Goal: Task Accomplishment & Management: Manage account settings

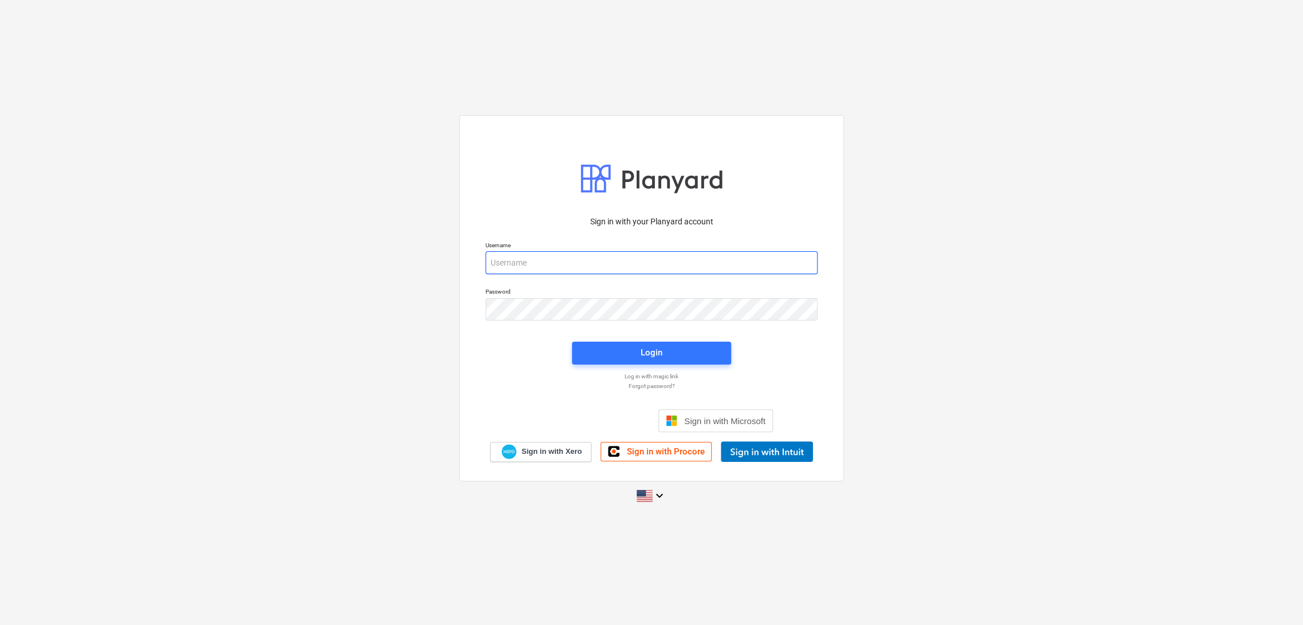
click at [664, 263] on input "email" at bounding box center [651, 262] width 332 height 23
drag, startPoint x: 571, startPoint y: 262, endPoint x: 599, endPoint y: 265, distance: 28.3
click at [599, 265] on input "[PERSON_NAME][EMAIL_ADDRESS][PERSON_NAME][DOMAIN_NAME]" at bounding box center [651, 262] width 332 height 23
type input "[PERSON_NAME][EMAIL_ADDRESS][PERSON_NAME][DOMAIN_NAME]"
click at [610, 354] on span "Login" at bounding box center [652, 353] width 132 height 15
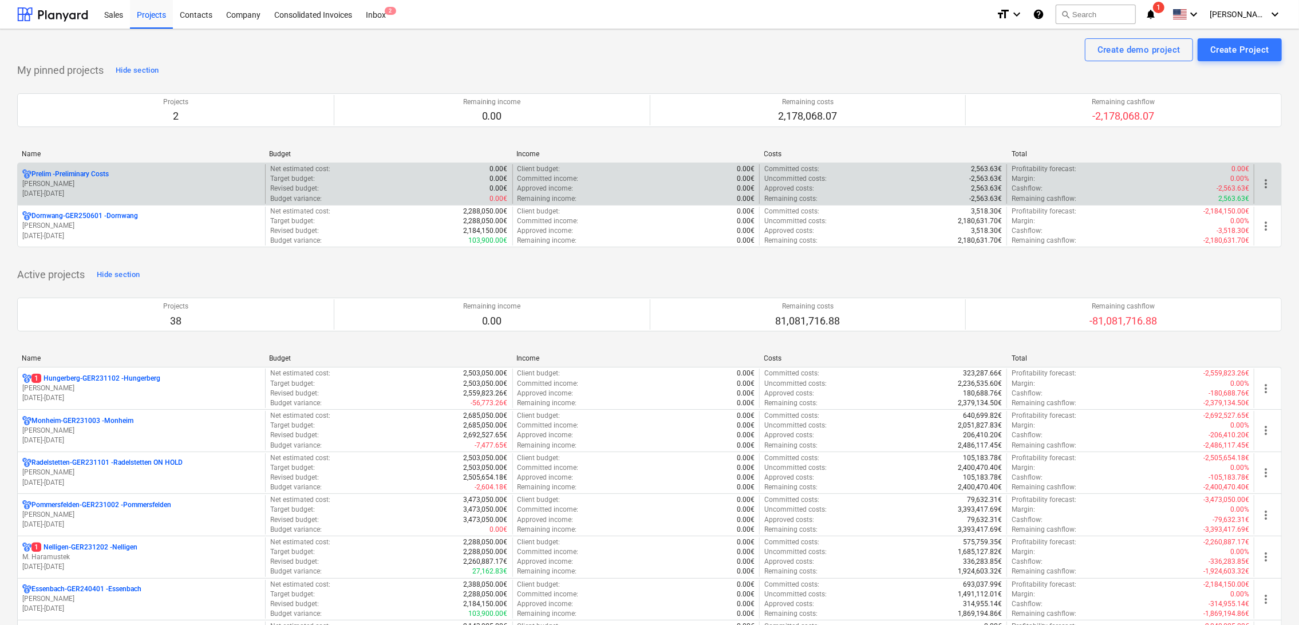
click at [133, 176] on div "Prelim - Preliminary Costs" at bounding box center [141, 174] width 238 height 10
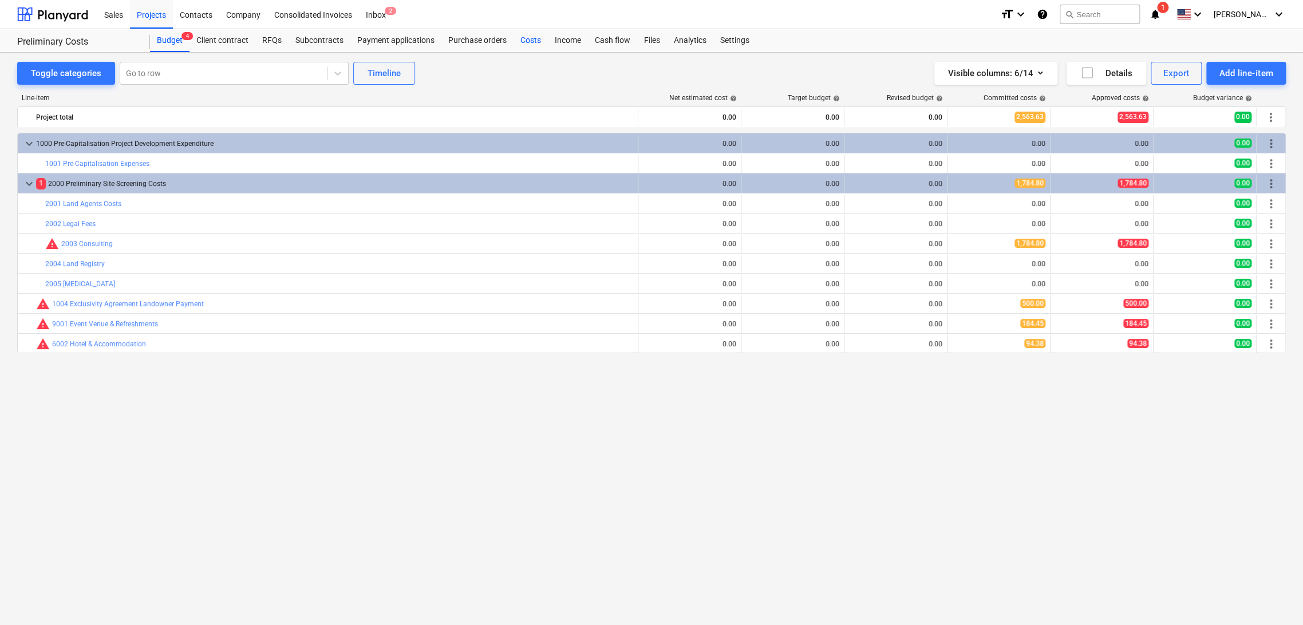
click at [523, 36] on div "Costs" at bounding box center [531, 40] width 34 height 23
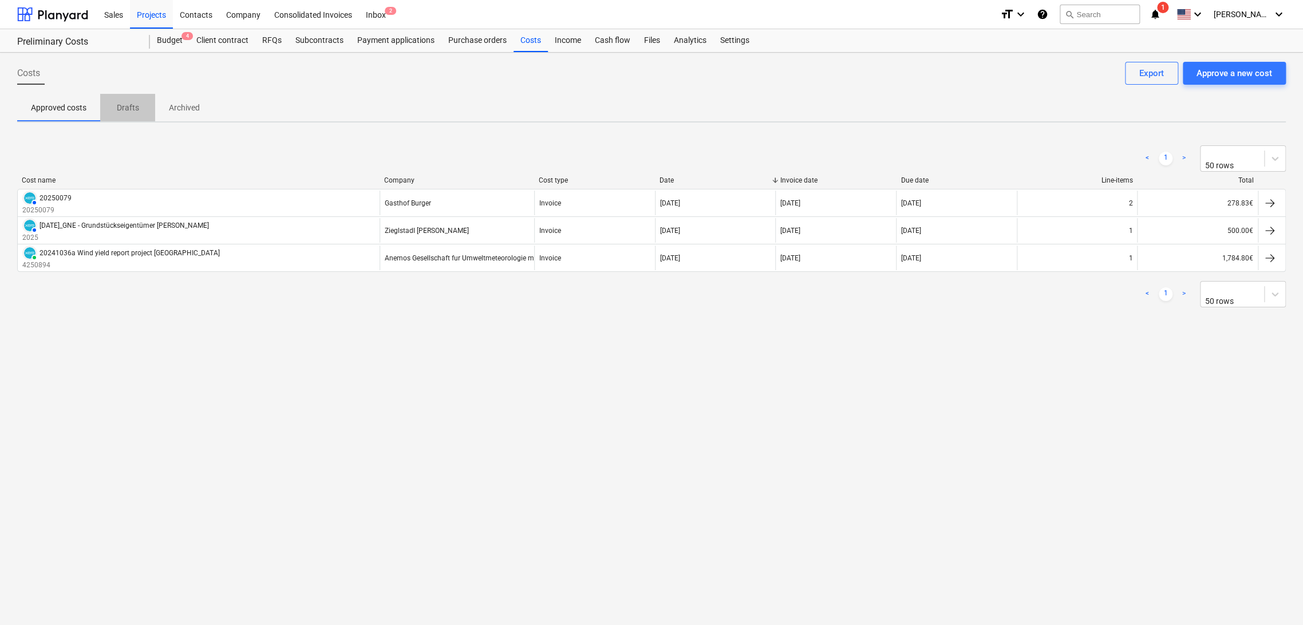
click at [133, 104] on p "Drafts" at bounding box center [127, 108] width 27 height 12
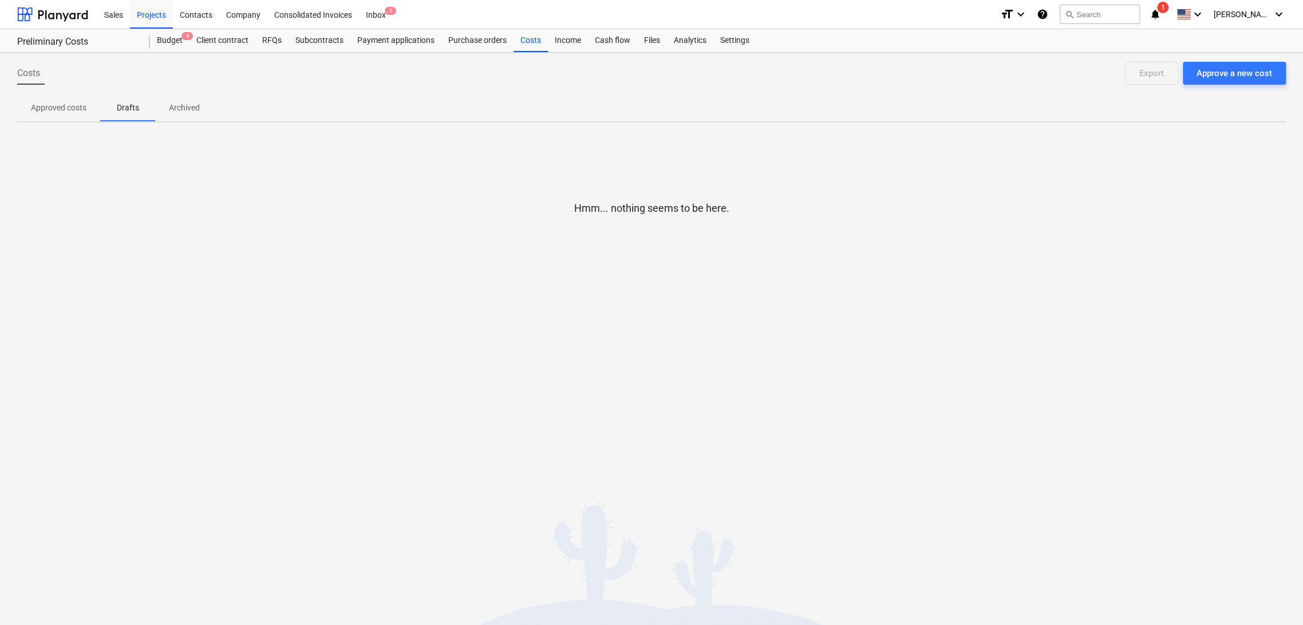
click at [176, 108] on p "Archived" at bounding box center [184, 108] width 31 height 12
click at [55, 118] on button "Approved costs" at bounding box center [58, 107] width 83 height 27
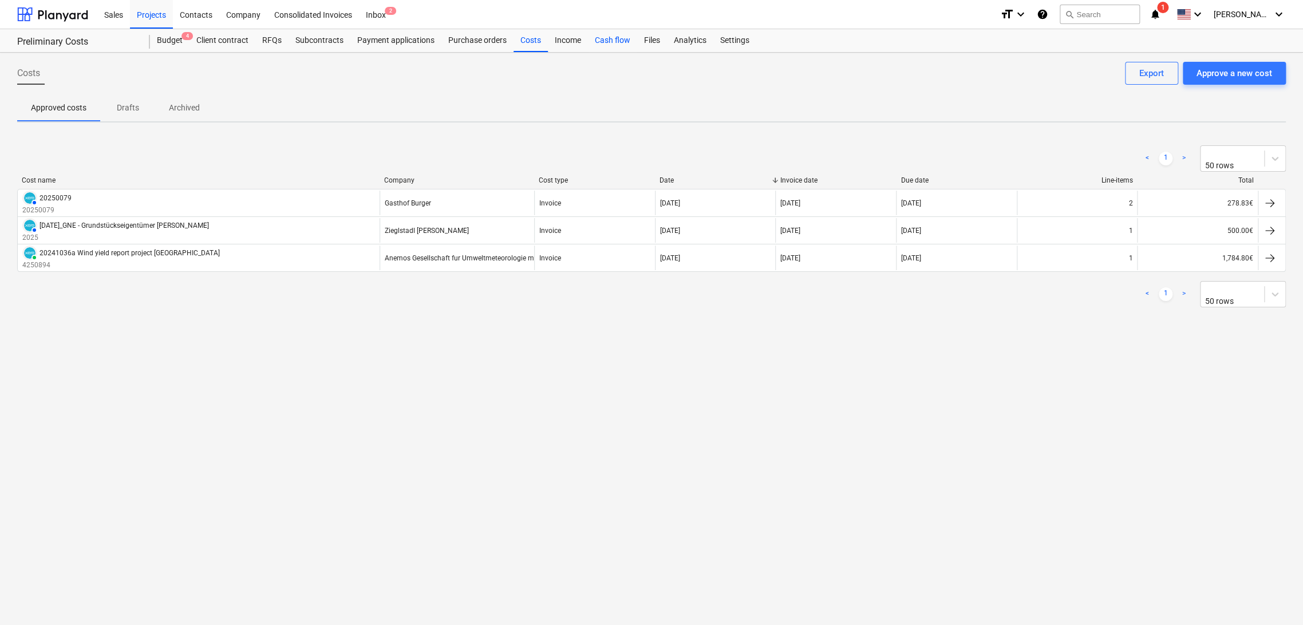
click at [625, 42] on div "Cash flow" at bounding box center [612, 40] width 49 height 23
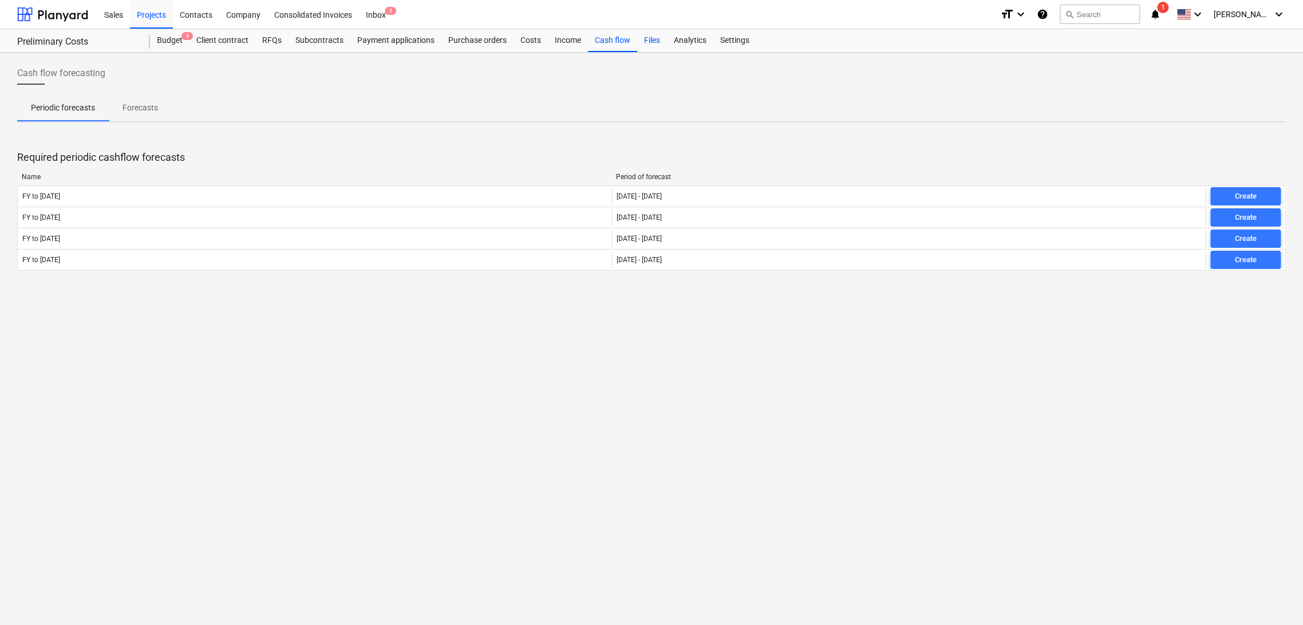
click at [648, 40] on div "Files" at bounding box center [652, 40] width 30 height 23
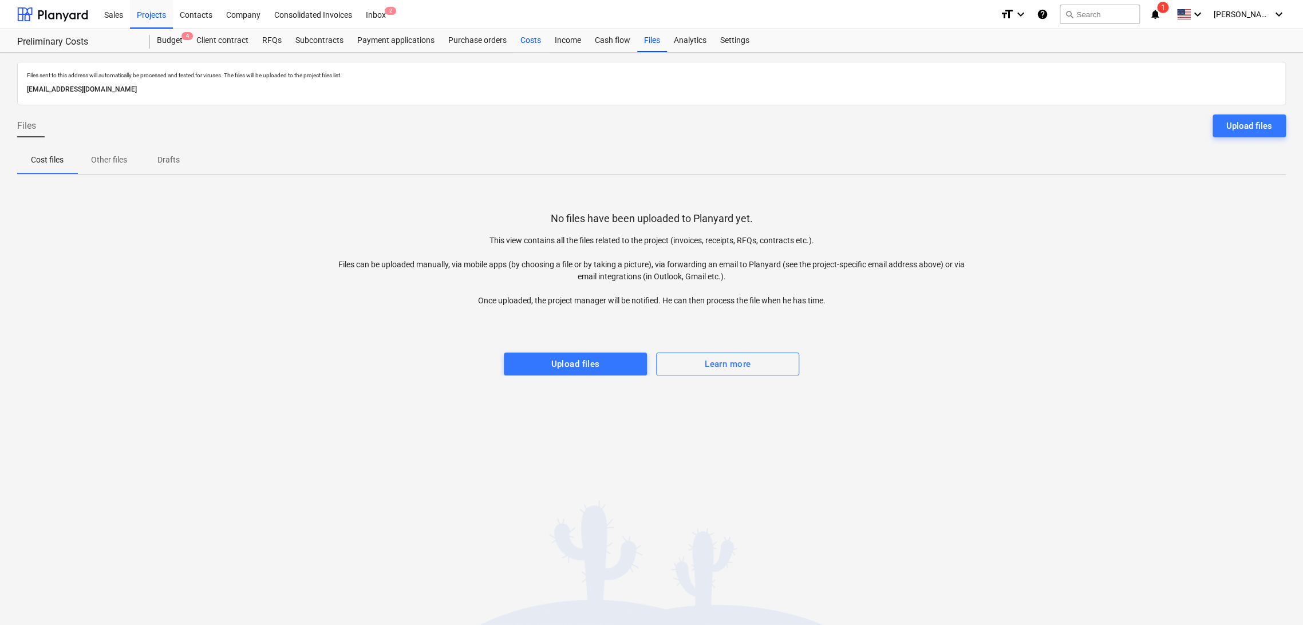
click at [545, 40] on div "Costs" at bounding box center [531, 40] width 34 height 23
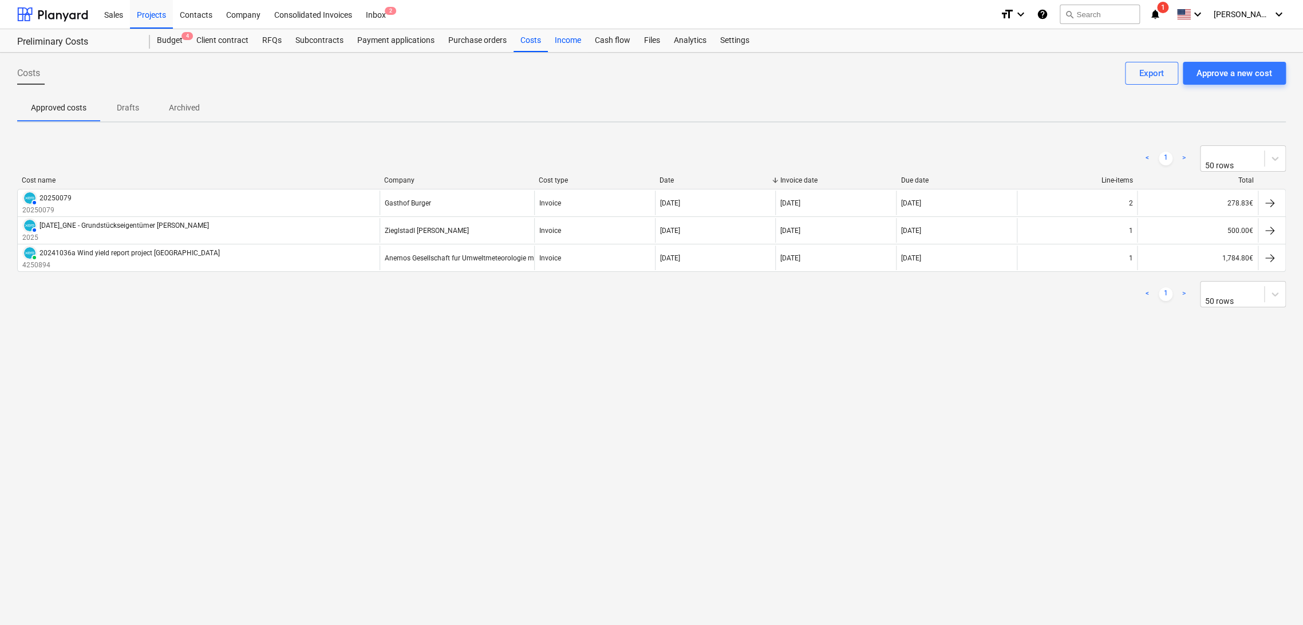
click at [568, 40] on div "Income" at bounding box center [568, 40] width 40 height 23
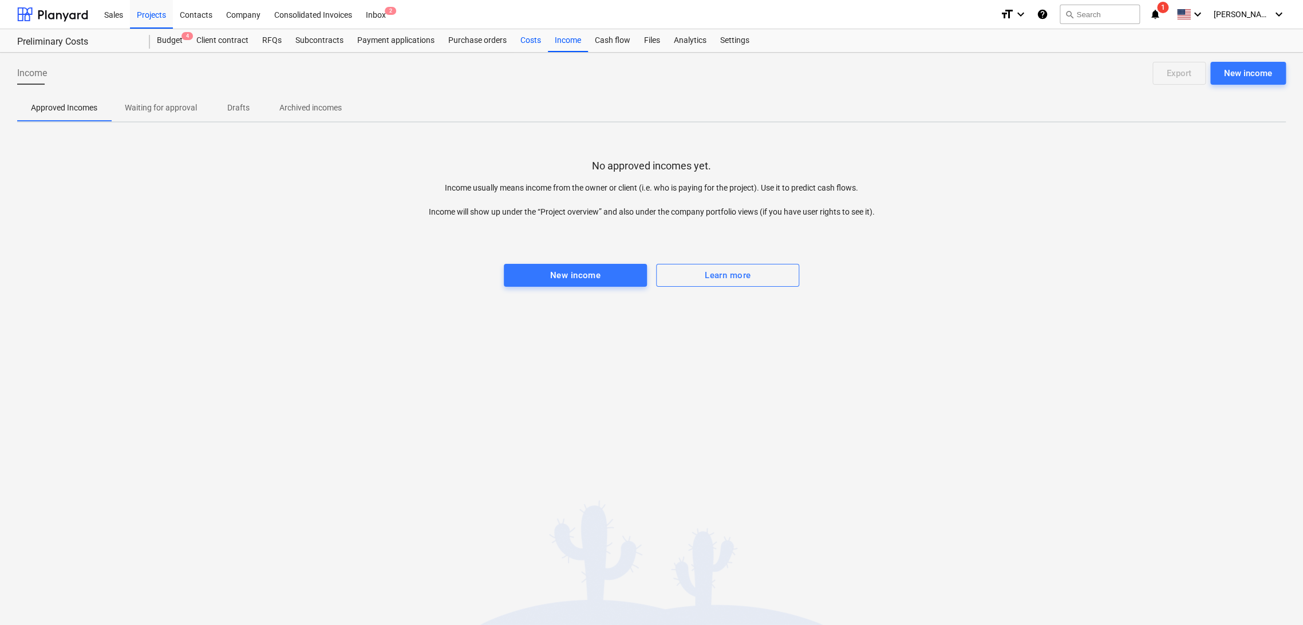
click at [527, 40] on div "Costs" at bounding box center [531, 40] width 34 height 23
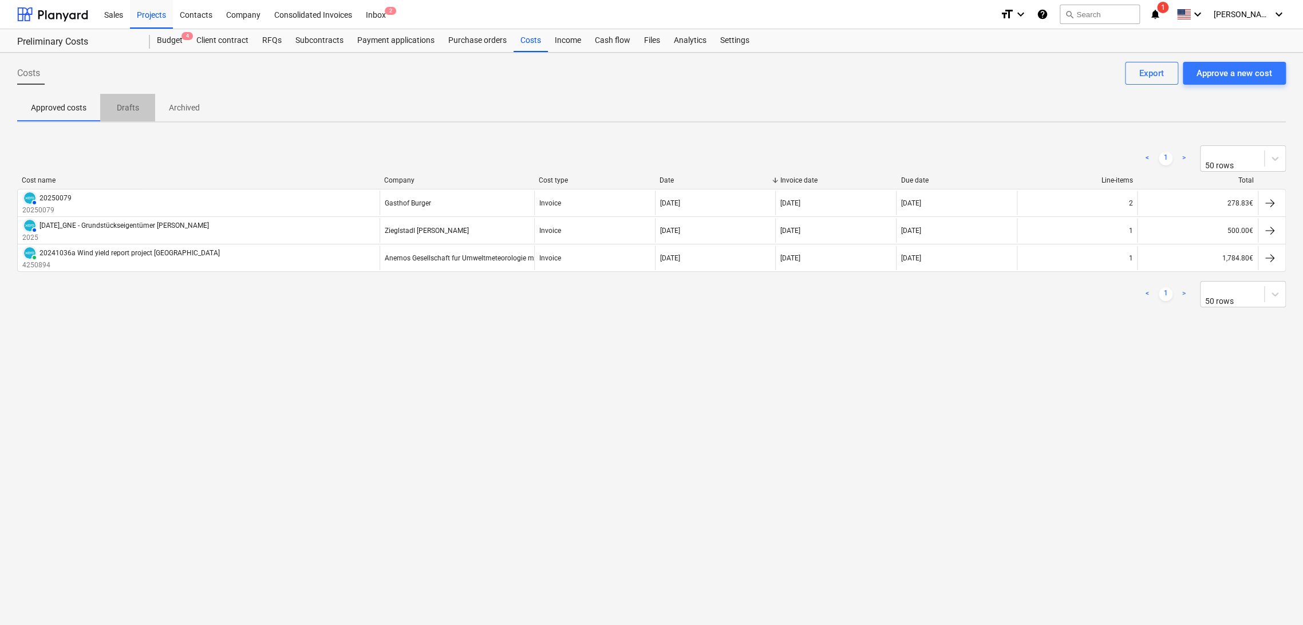
drag, startPoint x: 123, startPoint y: 103, endPoint x: 192, endPoint y: 104, distance: 69.3
click at [123, 104] on p "Drafts" at bounding box center [127, 108] width 27 height 12
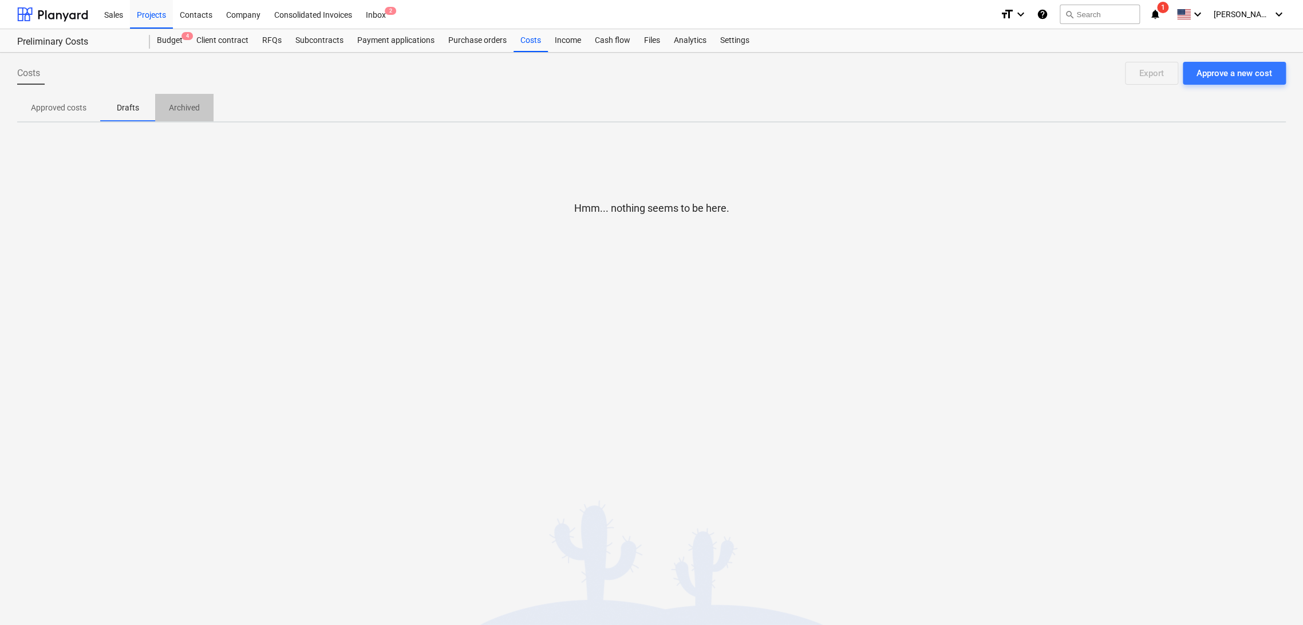
click at [190, 109] on p "Archived" at bounding box center [184, 108] width 31 height 12
drag, startPoint x: 62, startPoint y: 106, endPoint x: 157, endPoint y: 72, distance: 101.1
click at [63, 106] on p "Approved costs" at bounding box center [59, 108] width 56 height 12
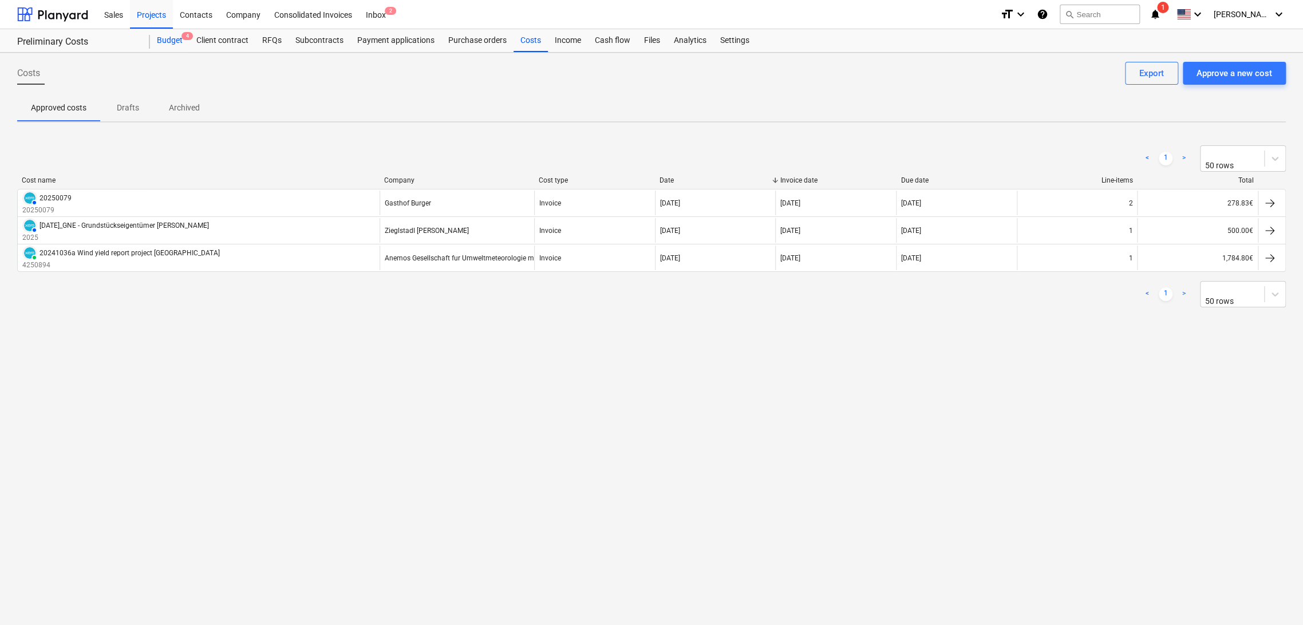
click at [180, 42] on div "Budget 4" at bounding box center [170, 40] width 40 height 23
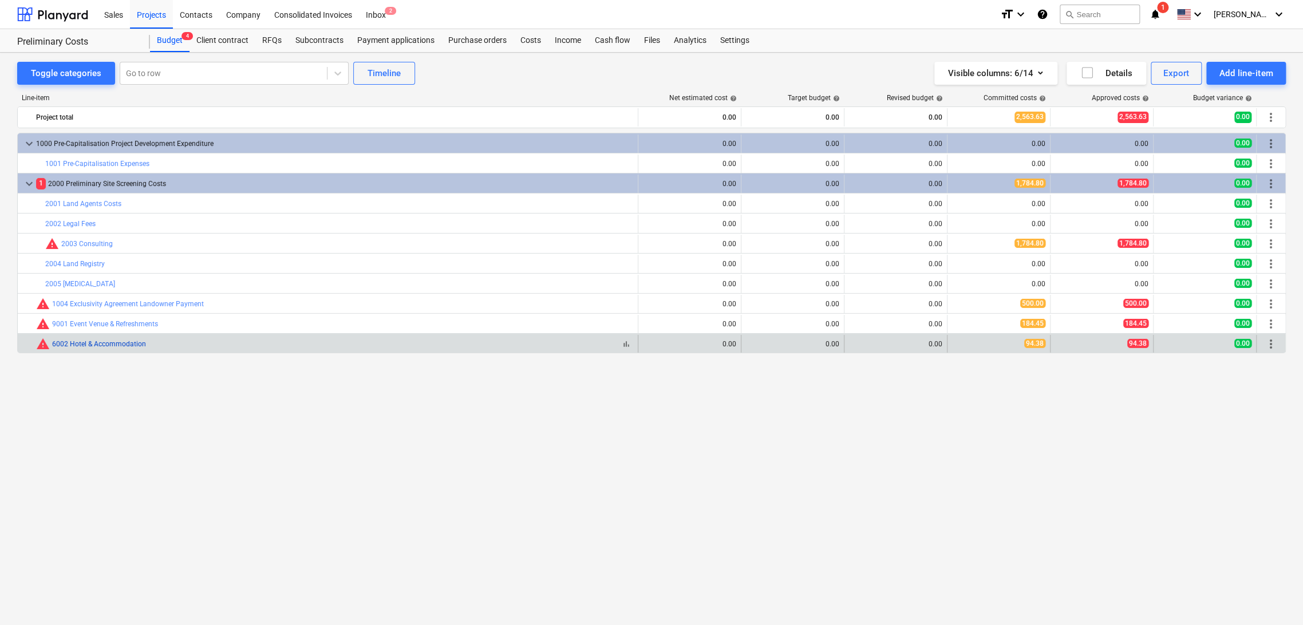
click at [131, 342] on link "6002 Hotel & Accommodation" at bounding box center [99, 344] width 94 height 8
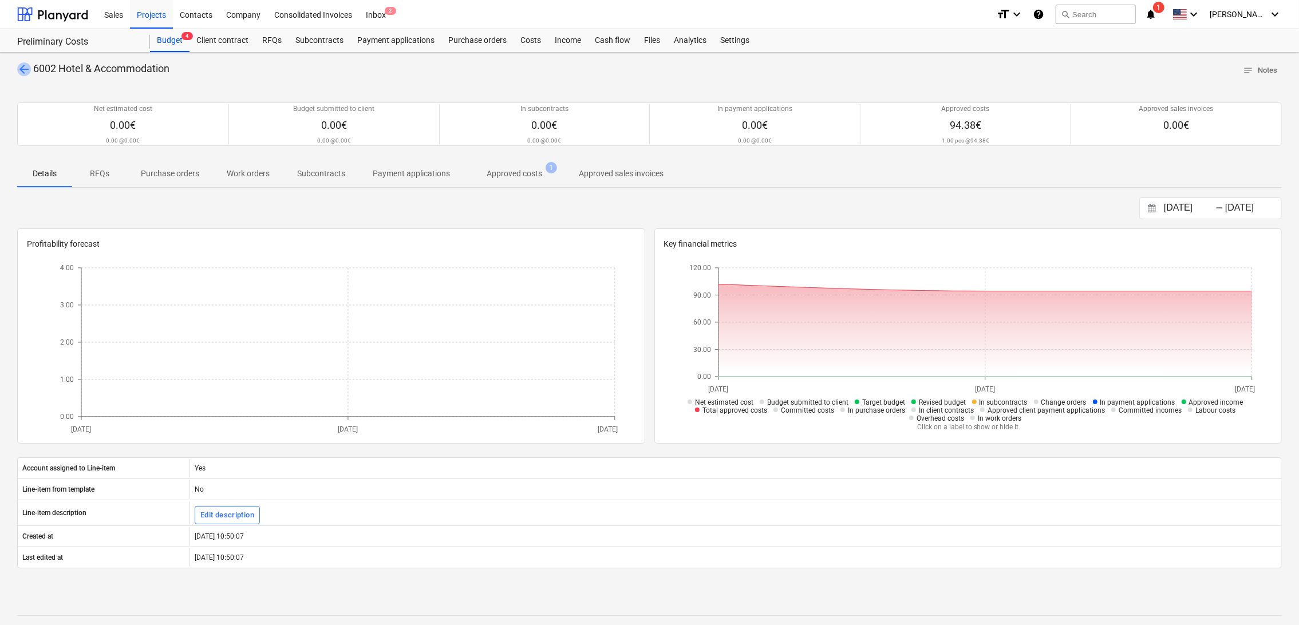
click at [19, 68] on span "arrow_back" at bounding box center [24, 69] width 14 height 14
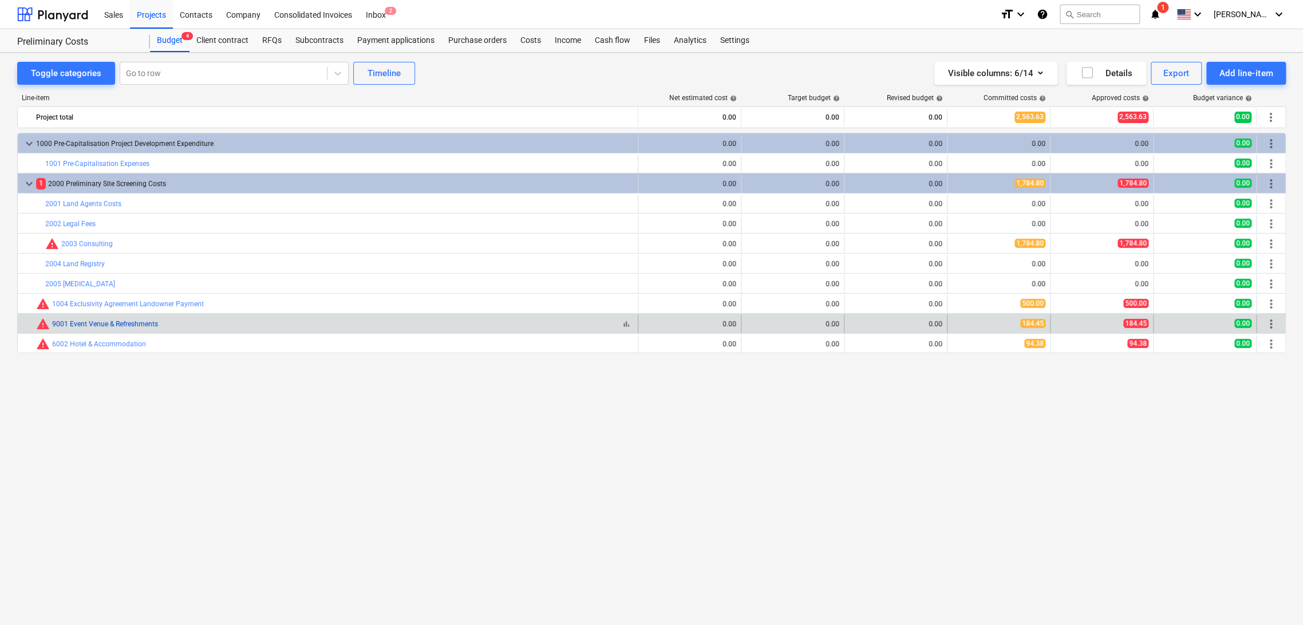
click at [115, 320] on link "9001 Event Venue & Refreshments" at bounding box center [105, 324] width 106 height 8
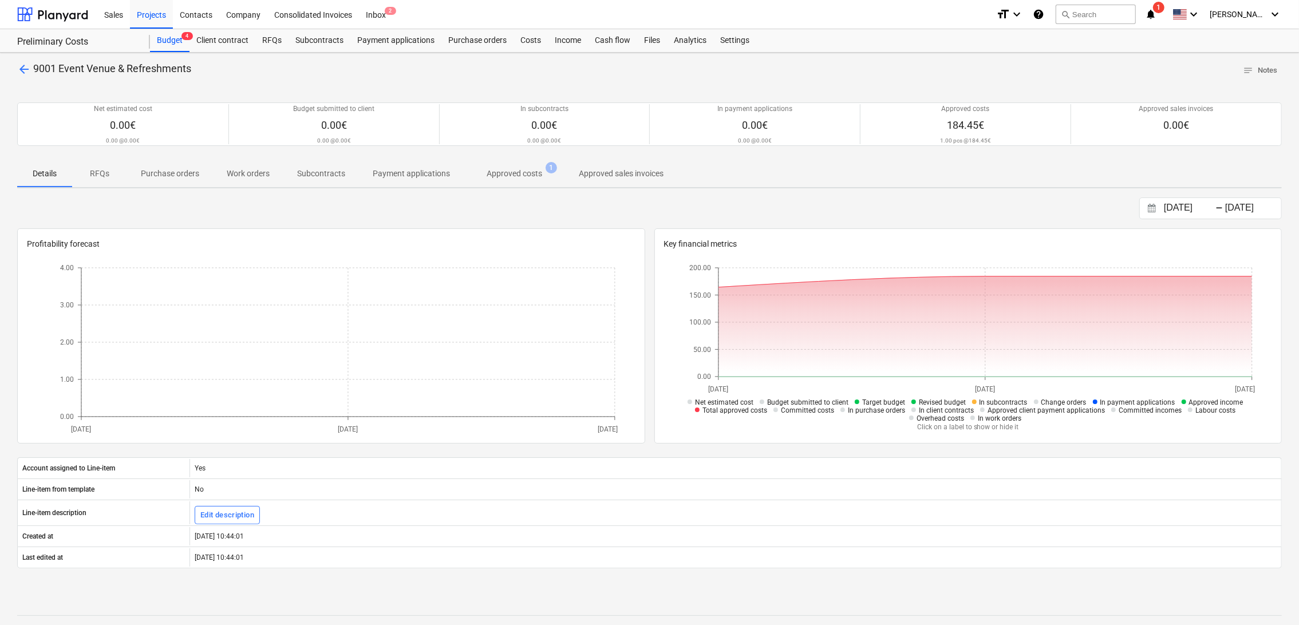
click at [24, 63] on span "arrow_back" at bounding box center [24, 69] width 14 height 14
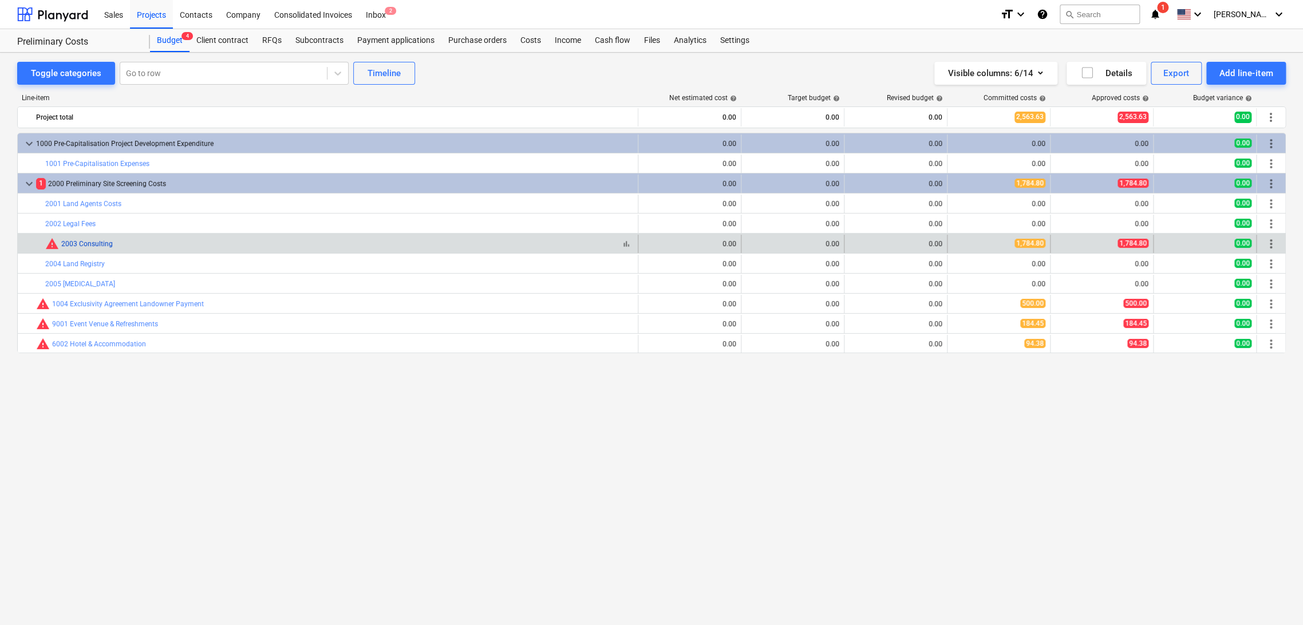
click at [101, 242] on link "2003 Consulting" at bounding box center [87, 244] width 52 height 8
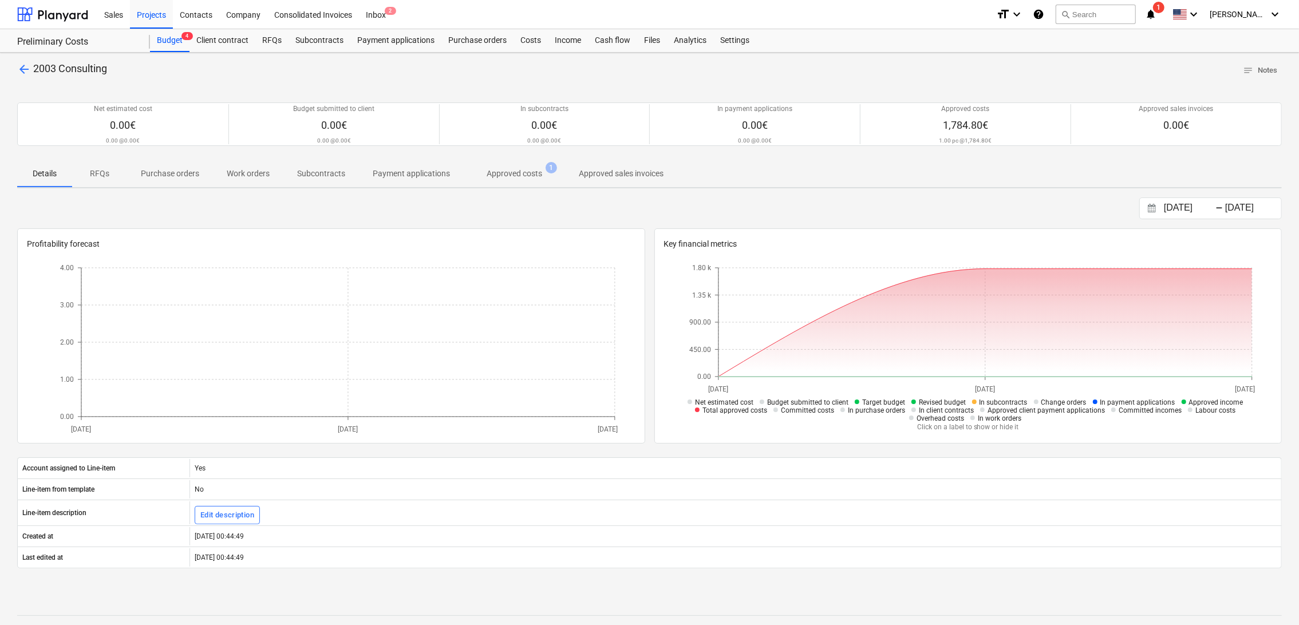
click at [31, 68] on p "arrow_back 2003 Consulting" at bounding box center [62, 69] width 90 height 14
click at [29, 68] on span "arrow_back" at bounding box center [24, 69] width 14 height 14
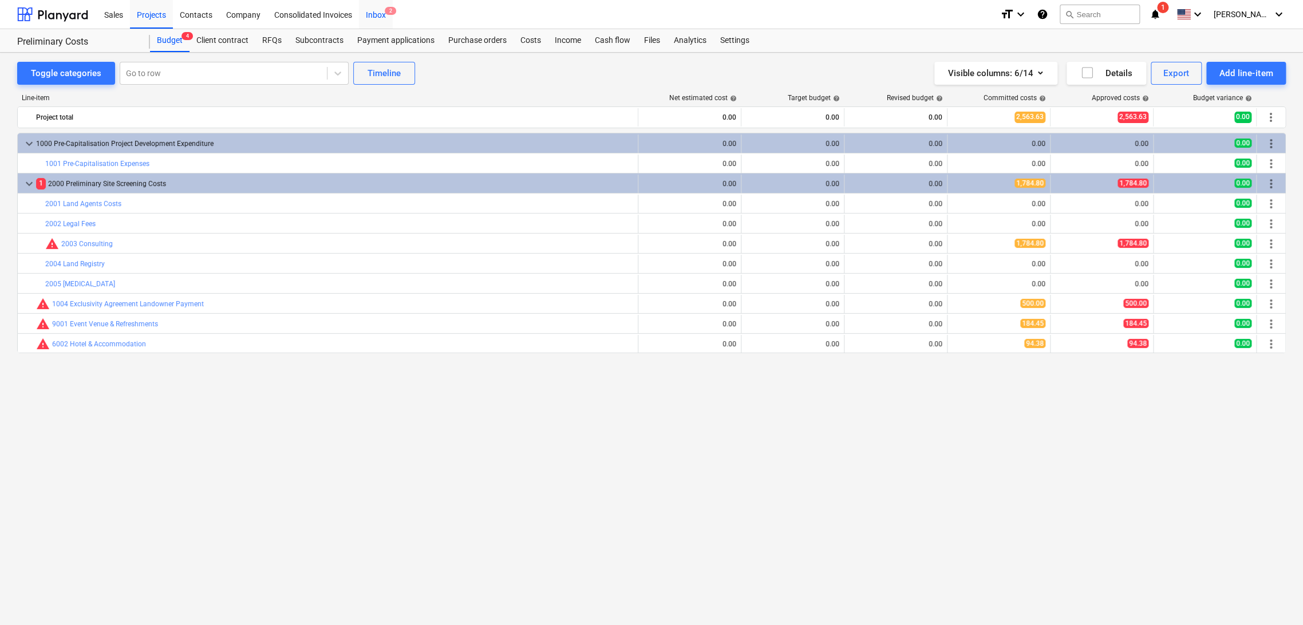
click at [382, 23] on div "Inbox 2" at bounding box center [376, 13] width 34 height 29
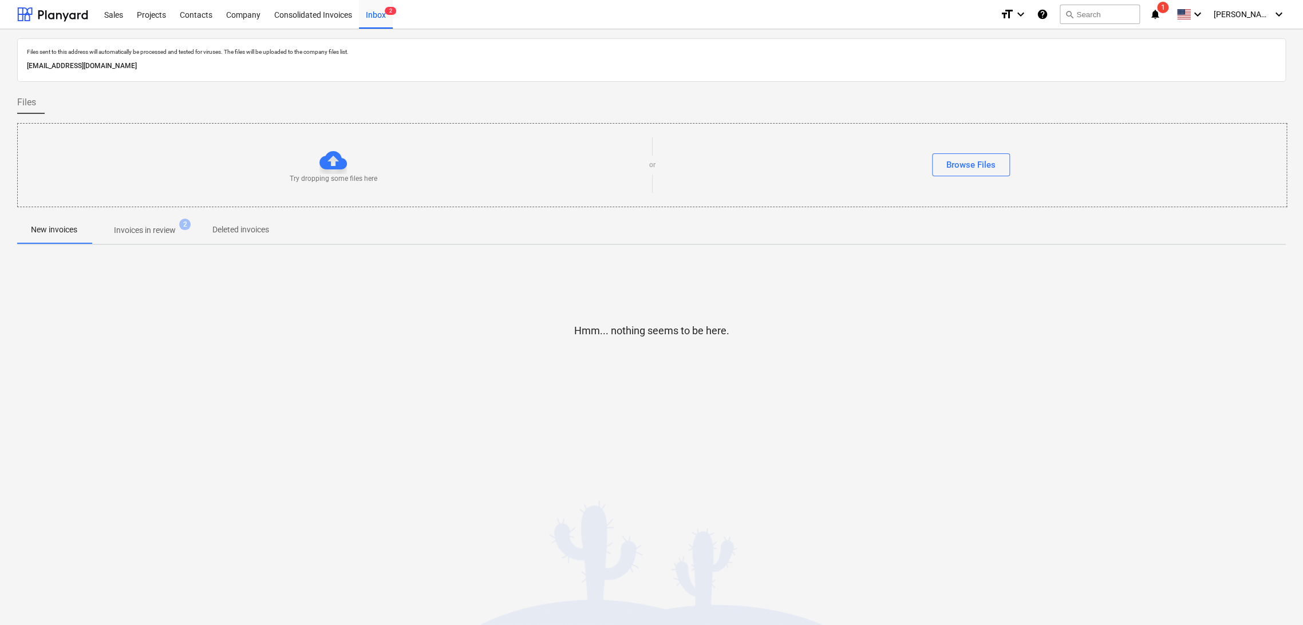
click at [136, 243] on div "New invoices Invoices in review 2 Deleted invoices" at bounding box center [651, 230] width 1269 height 29
click at [145, 232] on p "Invoices in review" at bounding box center [145, 230] width 62 height 12
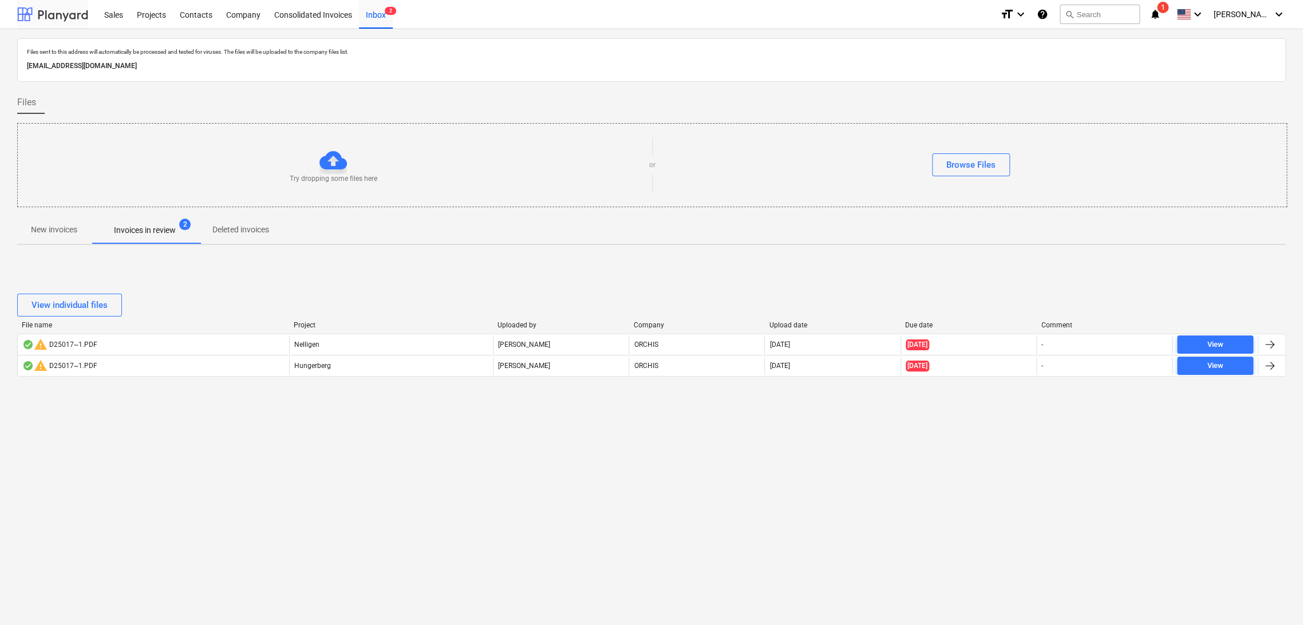
click at [72, 17] on div at bounding box center [52, 14] width 71 height 29
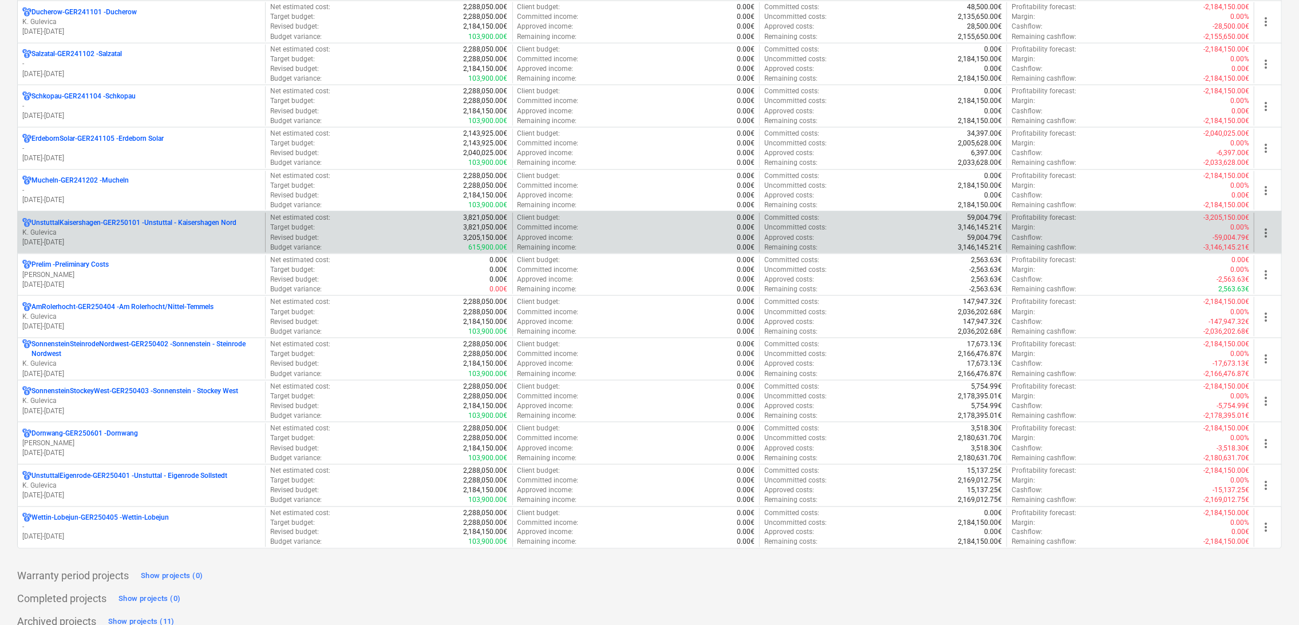
scroll to position [1432, 0]
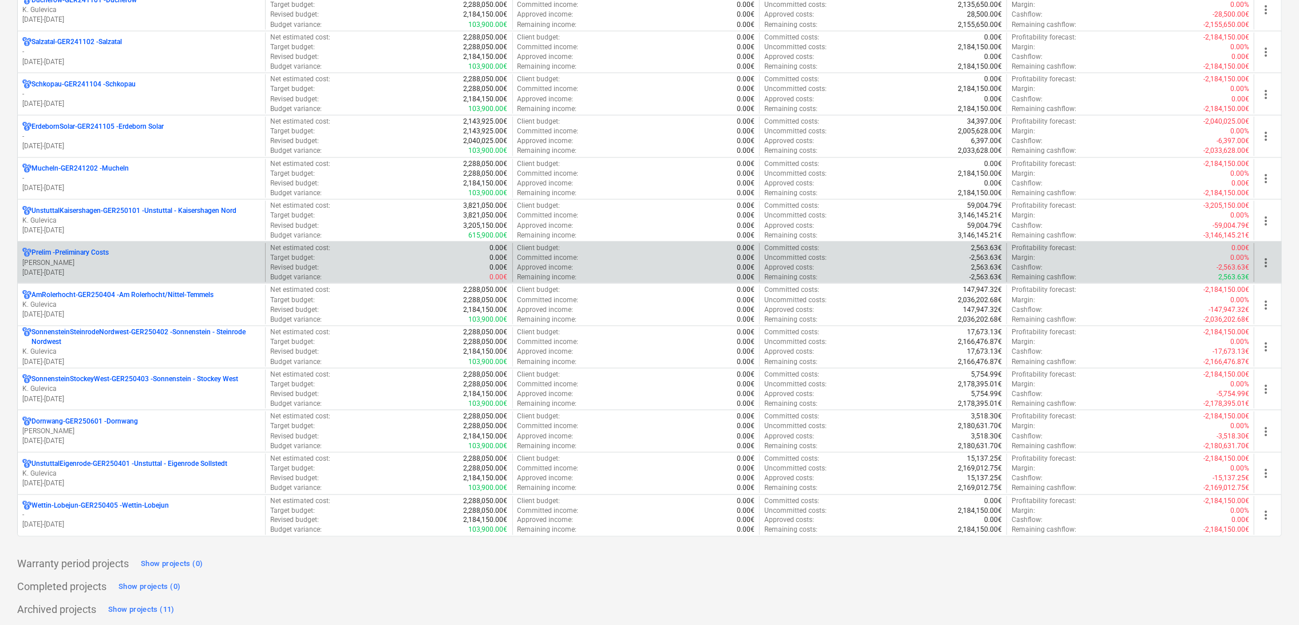
click at [99, 248] on p "Prelim - Preliminary Costs" at bounding box center [69, 253] width 77 height 10
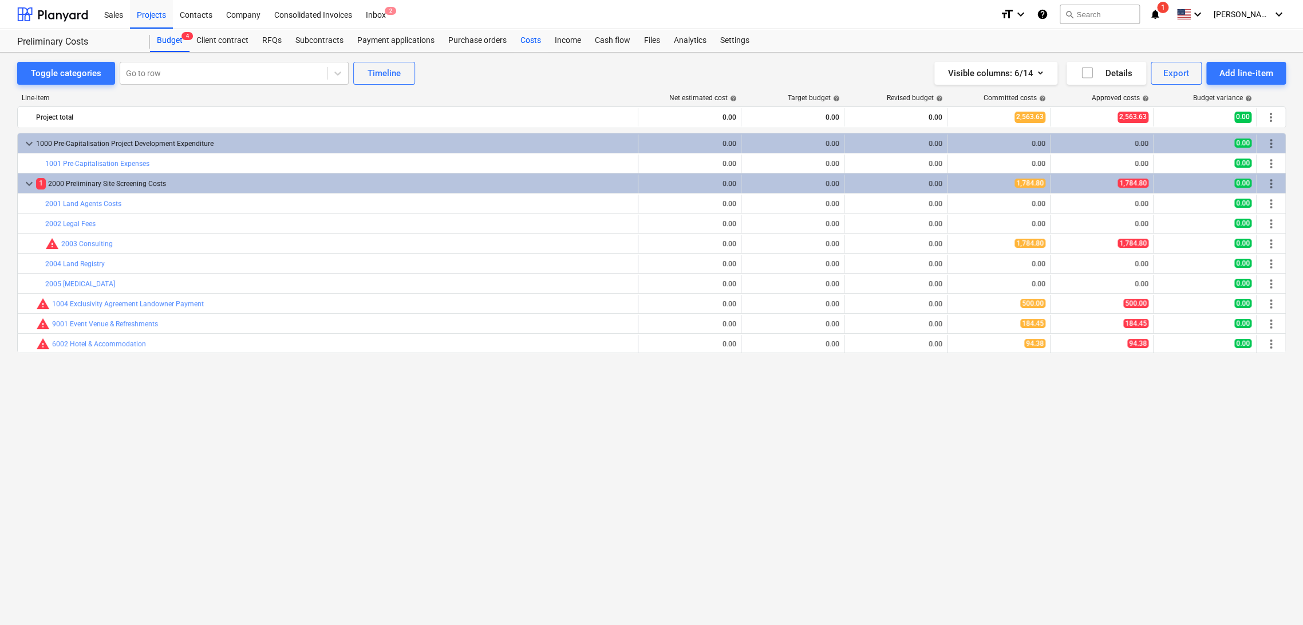
click at [525, 40] on div "Costs" at bounding box center [531, 40] width 34 height 23
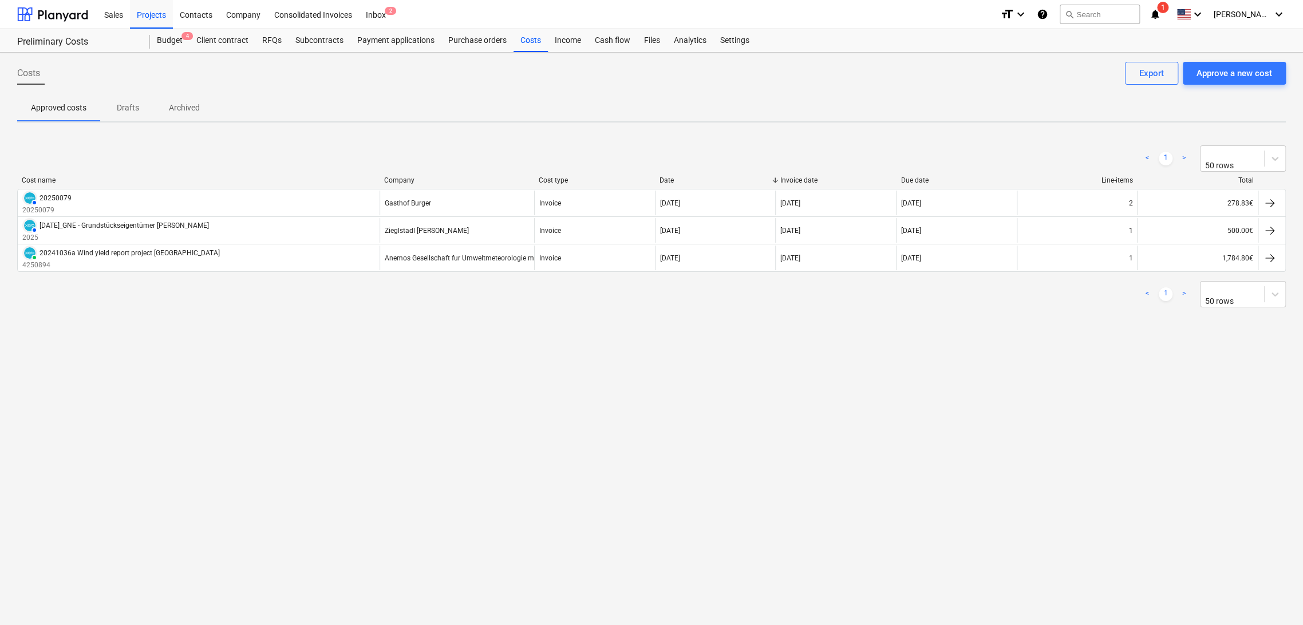
click at [744, 369] on div "Costs Approve a new cost Export Approved costs Drafts Archived < 1 > 50 rows Co…" at bounding box center [651, 339] width 1303 height 573
click at [176, 41] on div "Budget 4" at bounding box center [170, 40] width 40 height 23
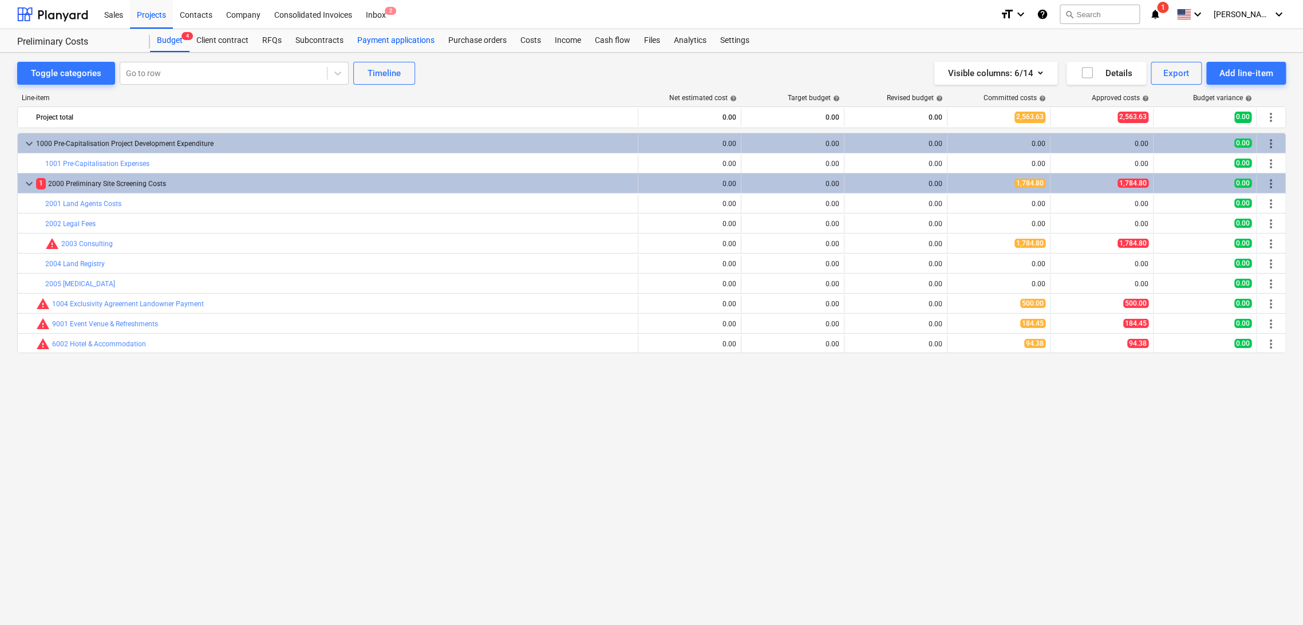
click at [371, 40] on div "Payment applications" at bounding box center [395, 40] width 91 height 23
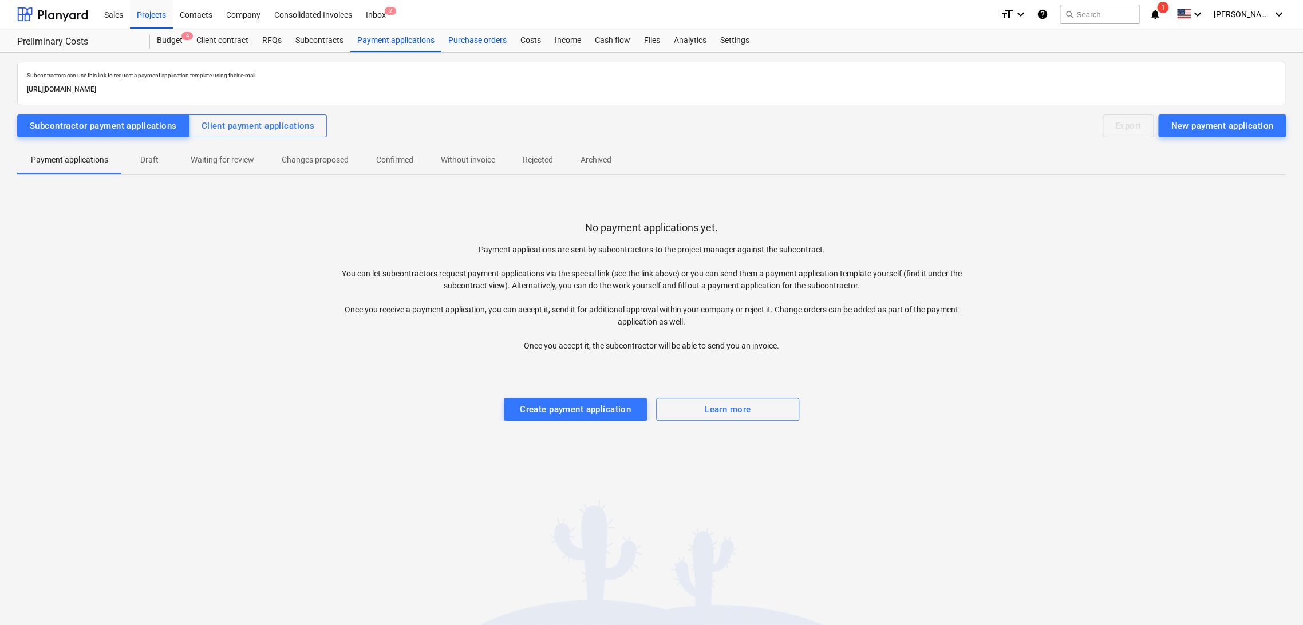
click at [473, 45] on div "Purchase orders" at bounding box center [477, 40] width 72 height 23
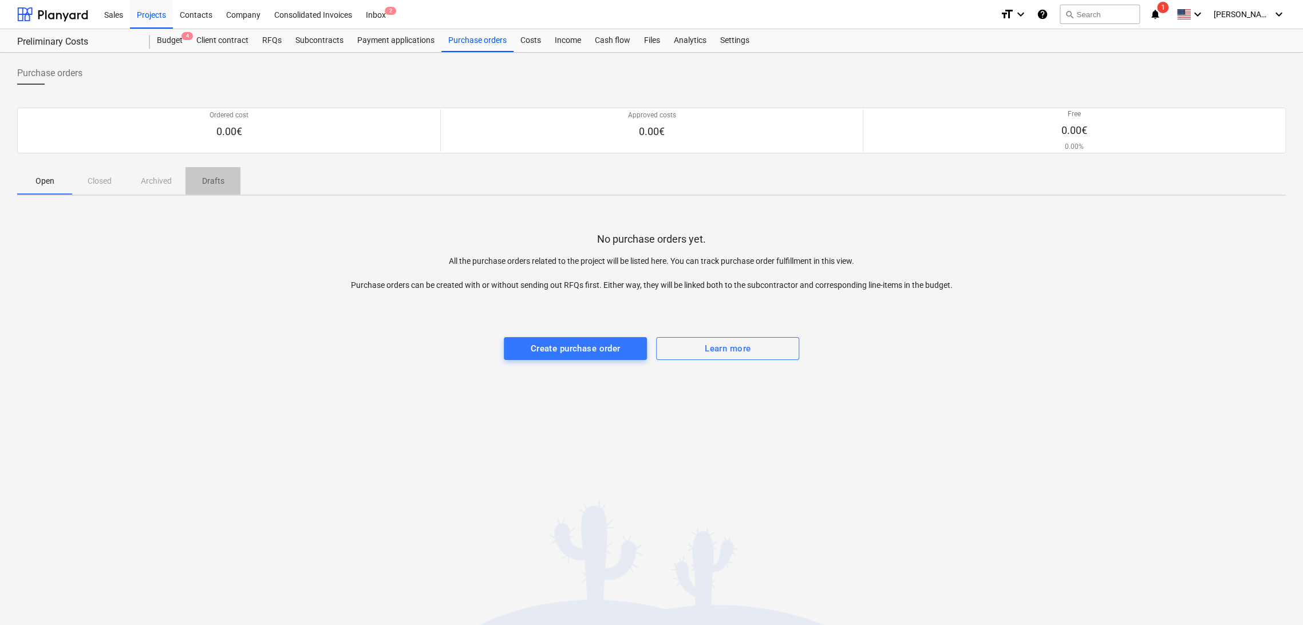
drag, startPoint x: 206, startPoint y: 182, endPoint x: 220, endPoint y: 177, distance: 15.6
click at [206, 182] on p "Drafts" at bounding box center [212, 181] width 27 height 12
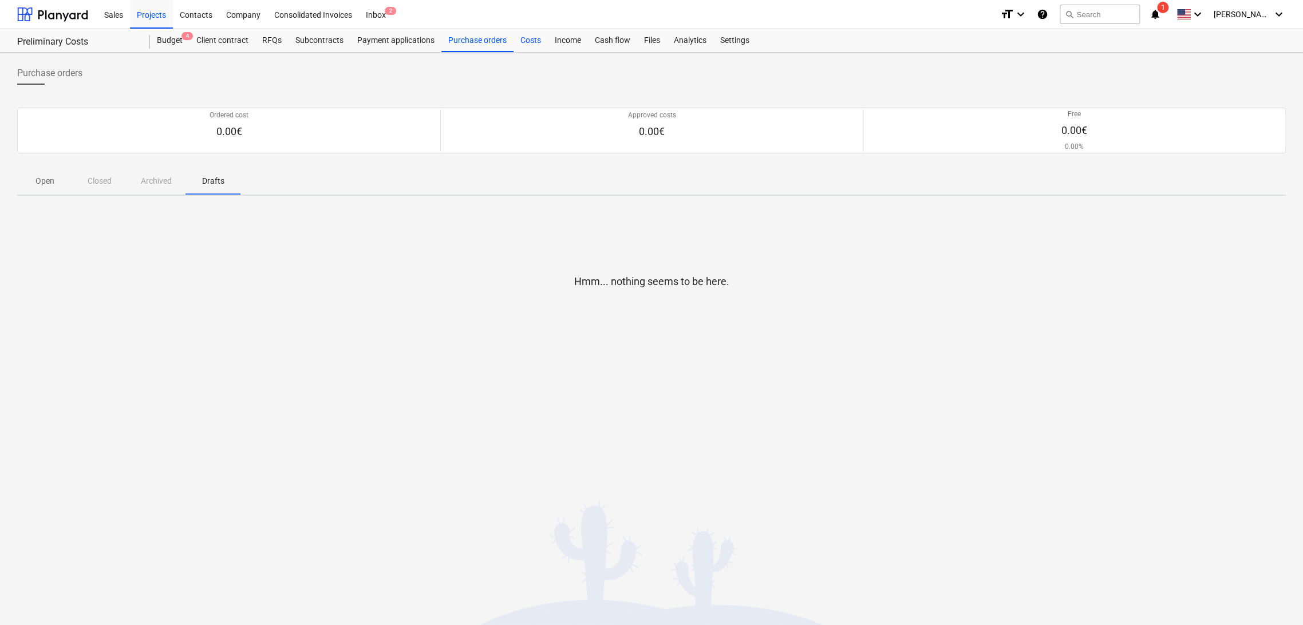
click at [531, 45] on div "Costs" at bounding box center [531, 40] width 34 height 23
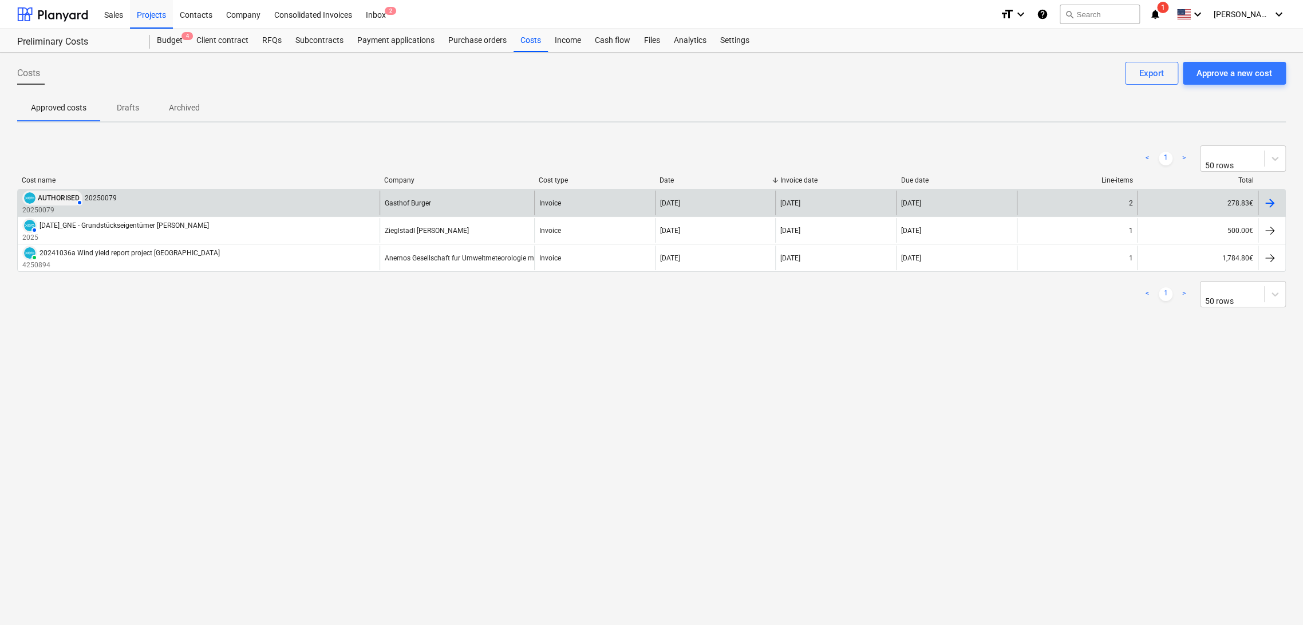
click at [31, 192] on img at bounding box center [29, 197] width 11 height 11
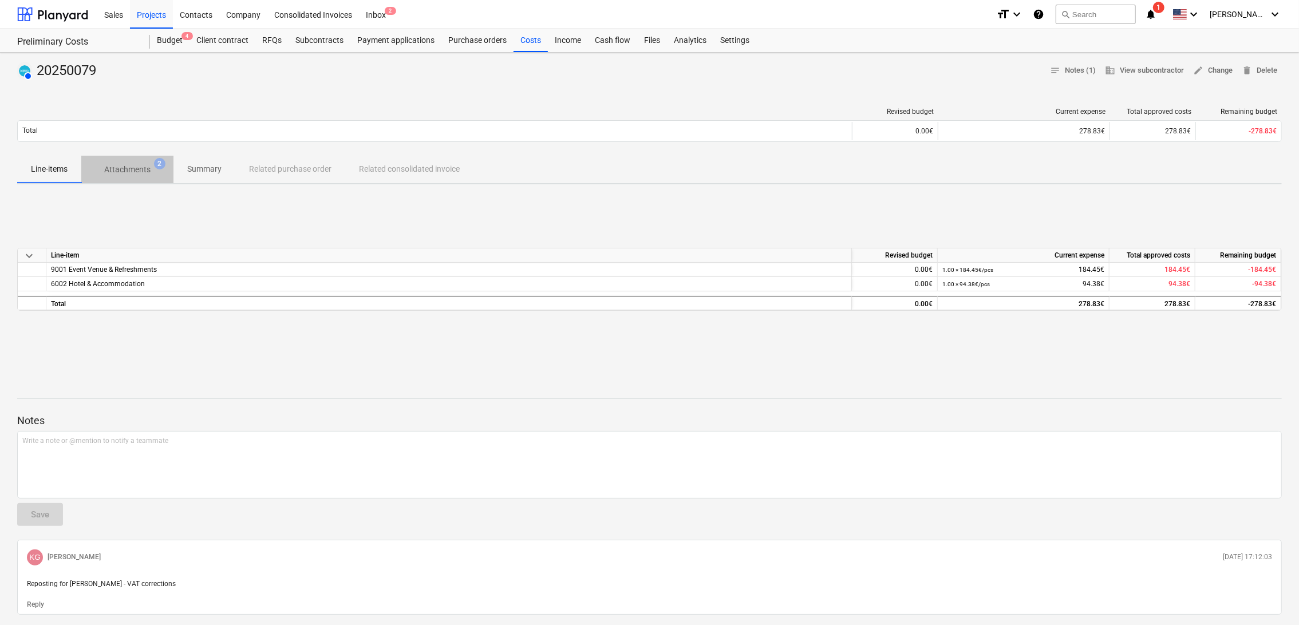
click at [144, 167] on p "Attachments" at bounding box center [127, 170] width 46 height 12
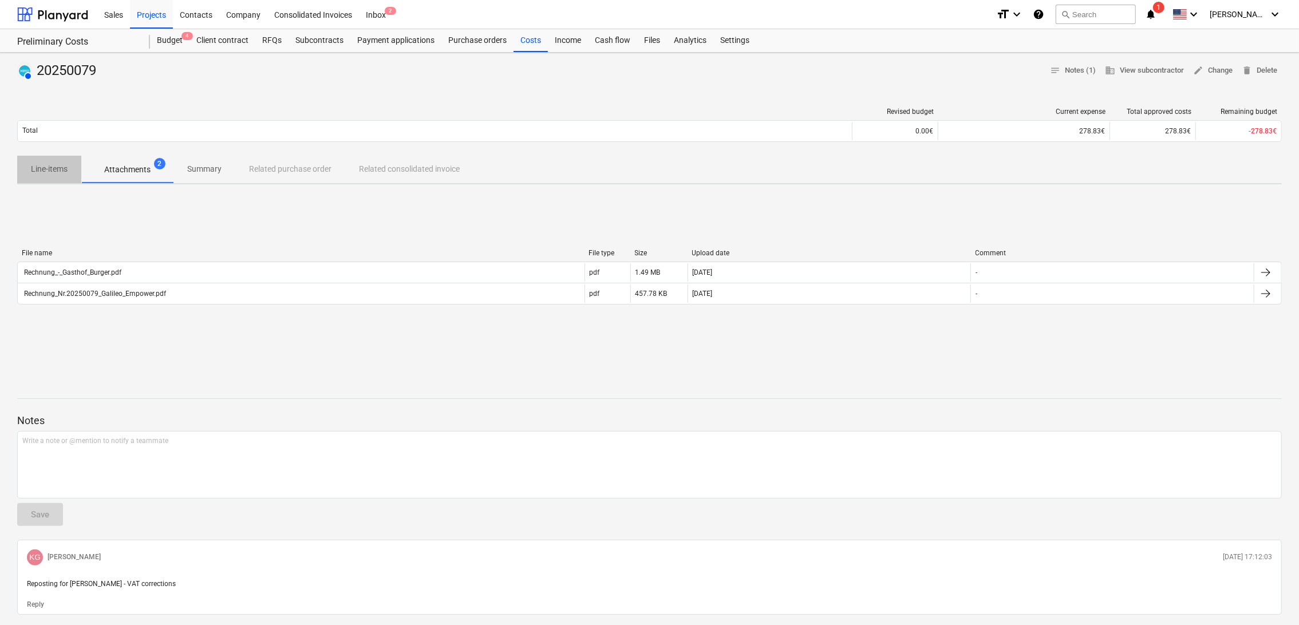
click at [55, 173] on p "Line-items" at bounding box center [49, 169] width 37 height 12
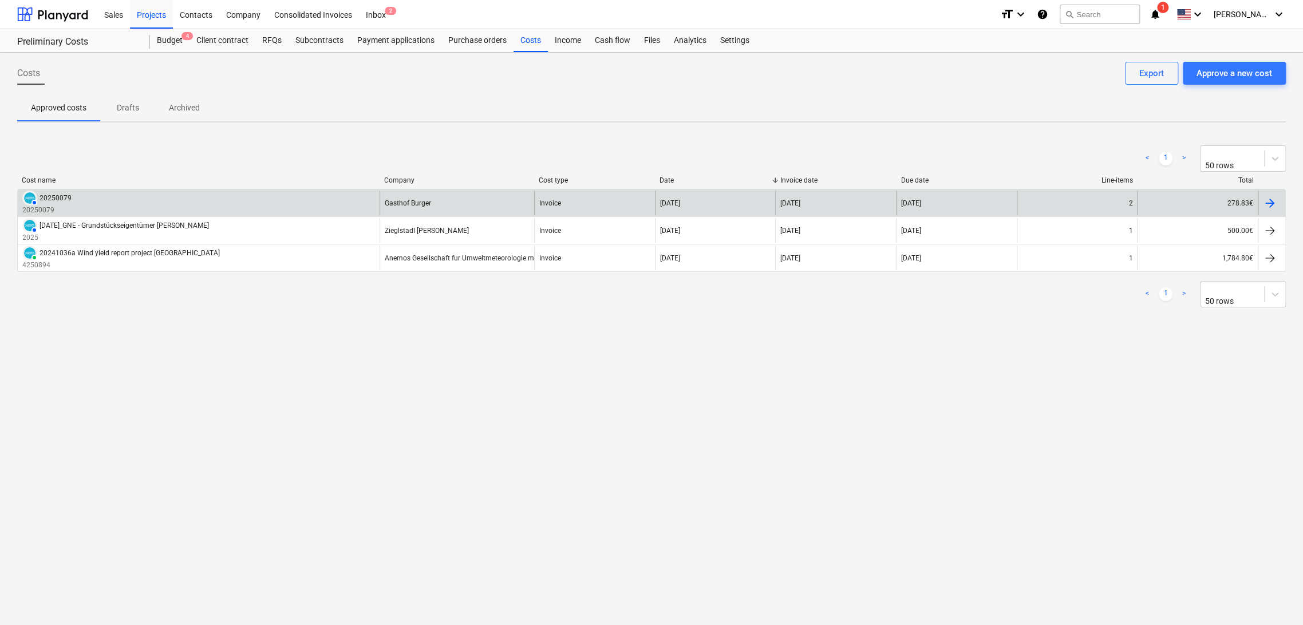
click at [249, 196] on div "AUTHORISED 20250079 20250079" at bounding box center [199, 203] width 362 height 25
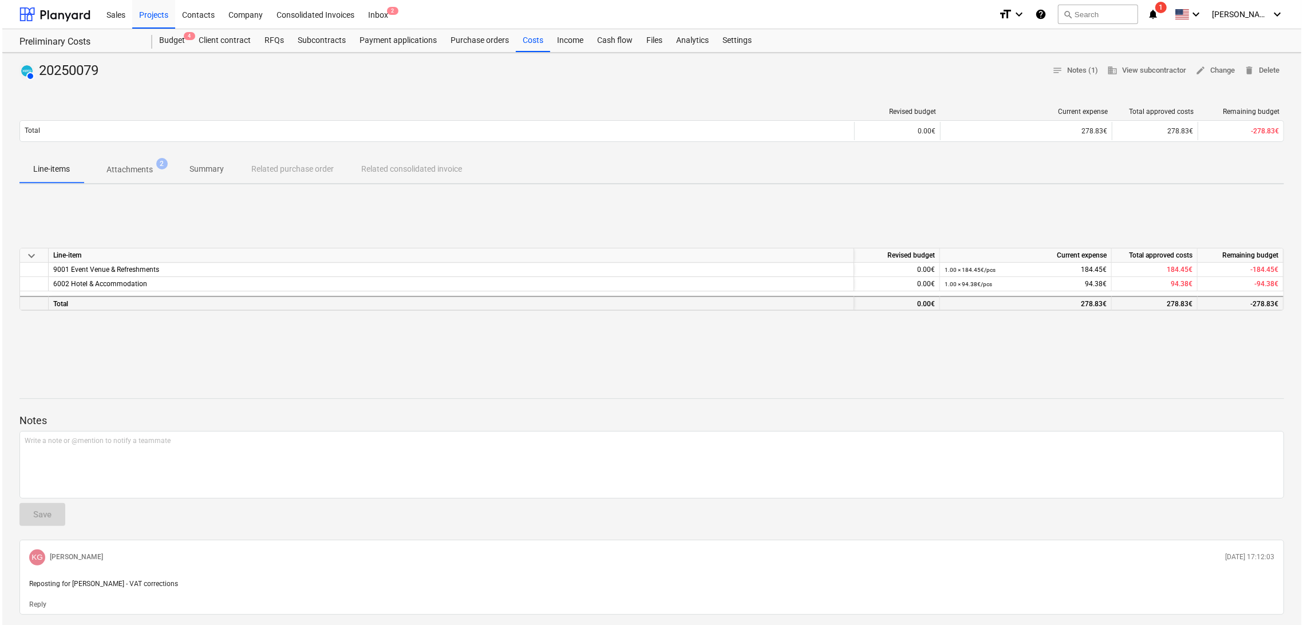
scroll to position [34, 0]
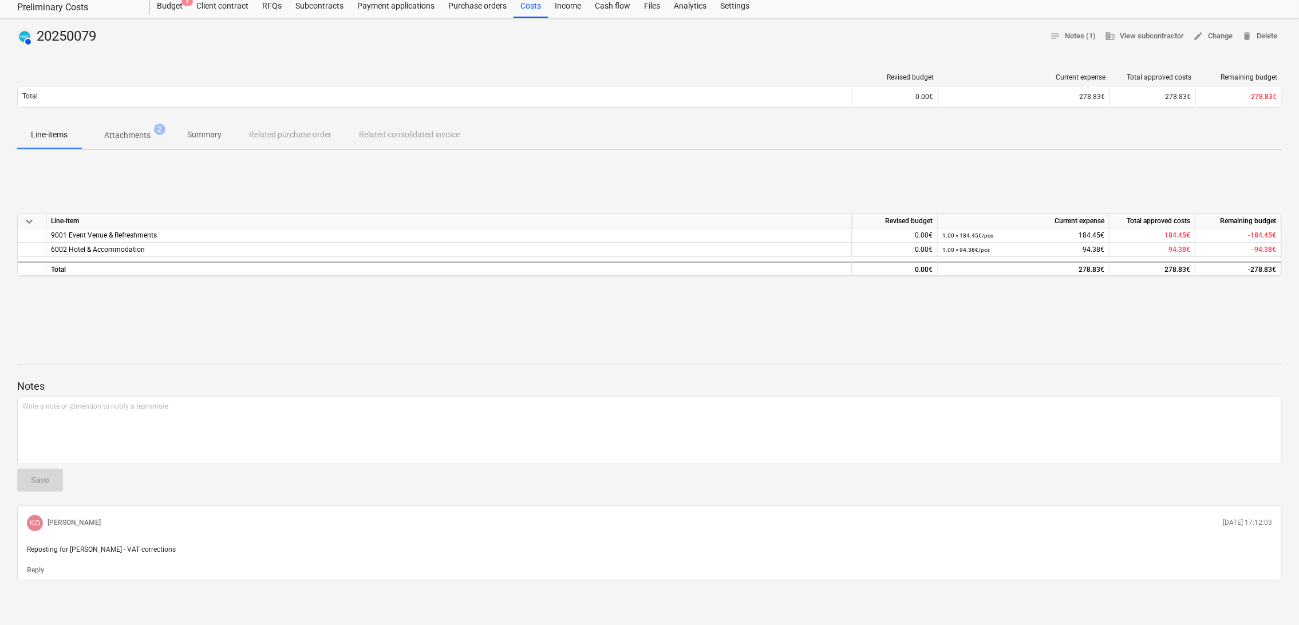
click at [50, 569] on div "Reply" at bounding box center [649, 569] width 1254 height 11
drag, startPoint x: 26, startPoint y: 548, endPoint x: 161, endPoint y: 553, distance: 135.2
click at [161, 553] on p "Reposting for [PERSON_NAME] - VAT corrections" at bounding box center [649, 550] width 1245 height 10
click at [136, 132] on p "Attachments" at bounding box center [127, 135] width 46 height 12
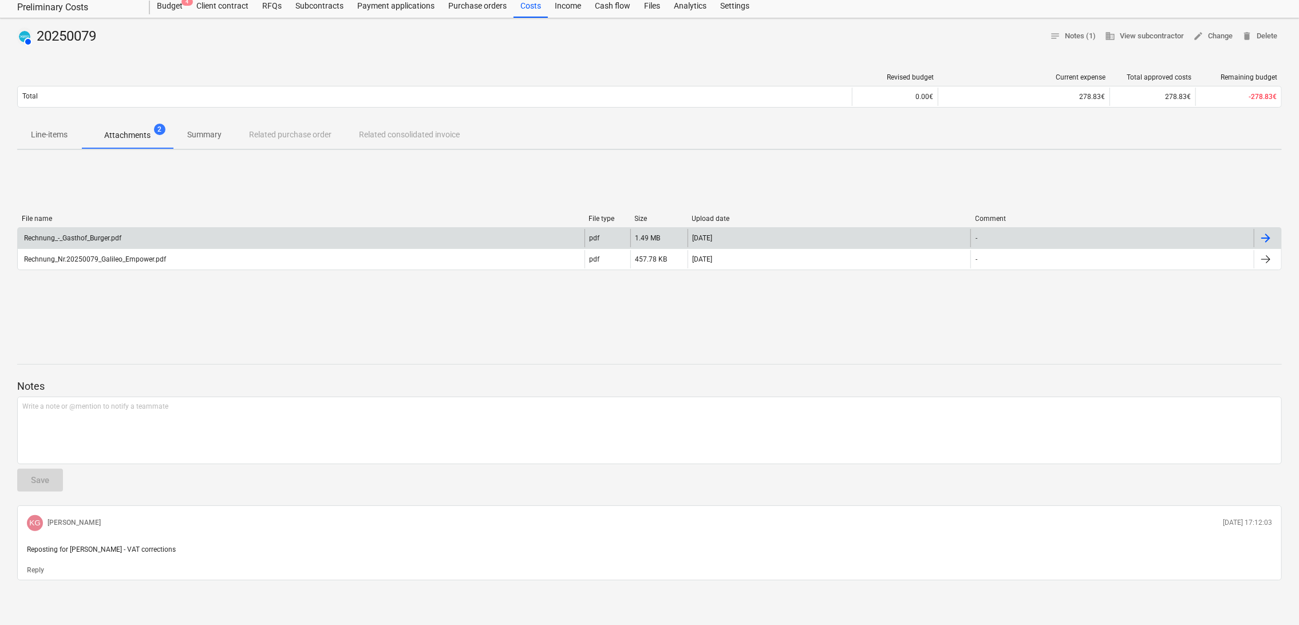
click at [122, 241] on div "Rechnung_-_Gasthof_Burger.pdf" at bounding box center [301, 238] width 567 height 18
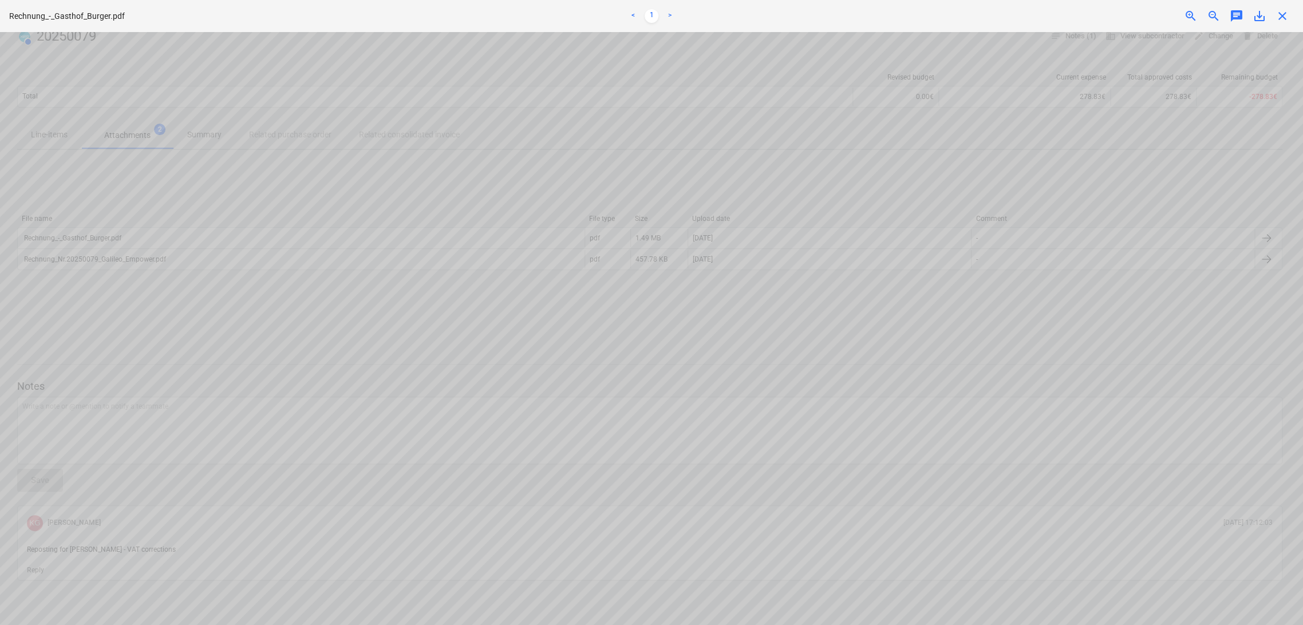
scroll to position [1145, 0]
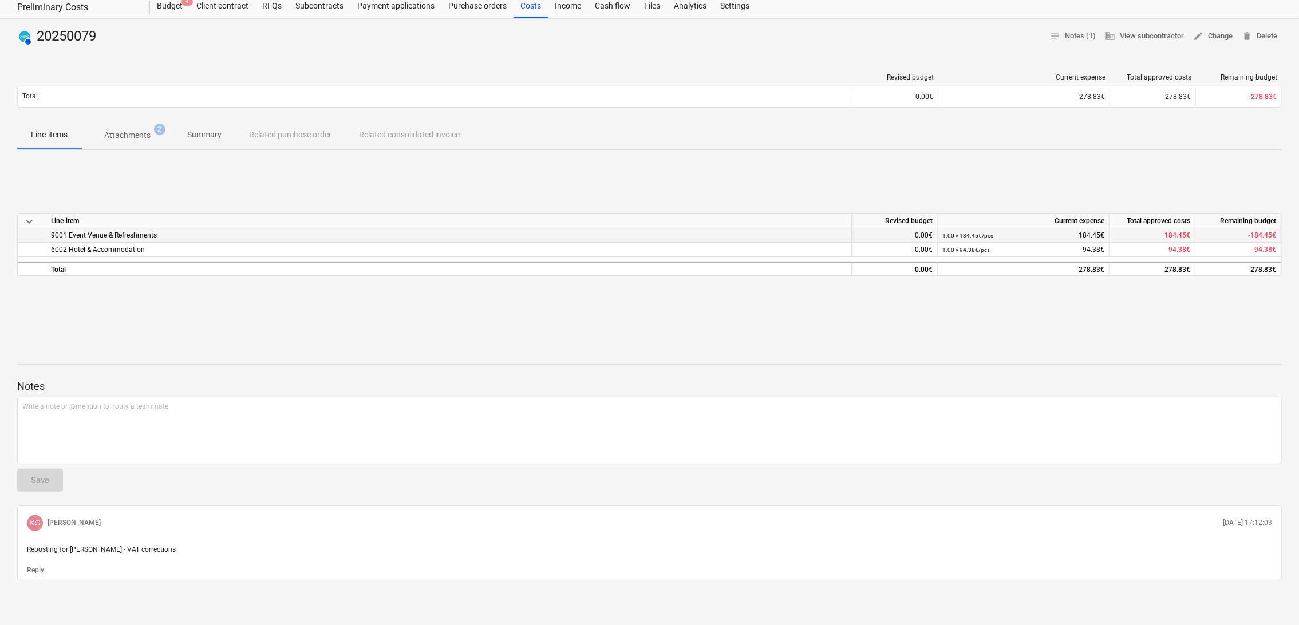
click at [113, 233] on span "9001 Event Venue & Refreshments" at bounding box center [104, 235] width 106 height 8
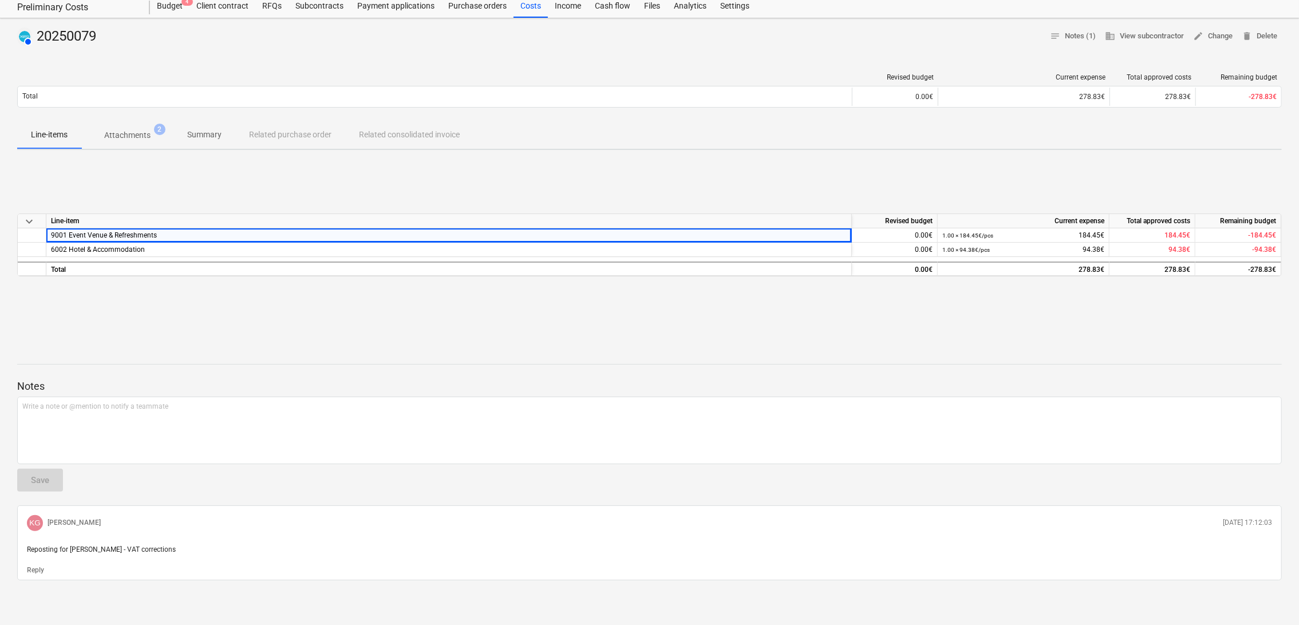
click at [147, 311] on div "keyboard_arrow_down Line-item Revised budget Current expense Total approved cos…" at bounding box center [649, 245] width 1265 height 172
click at [135, 127] on span "Attachments 2" at bounding box center [127, 135] width 92 height 21
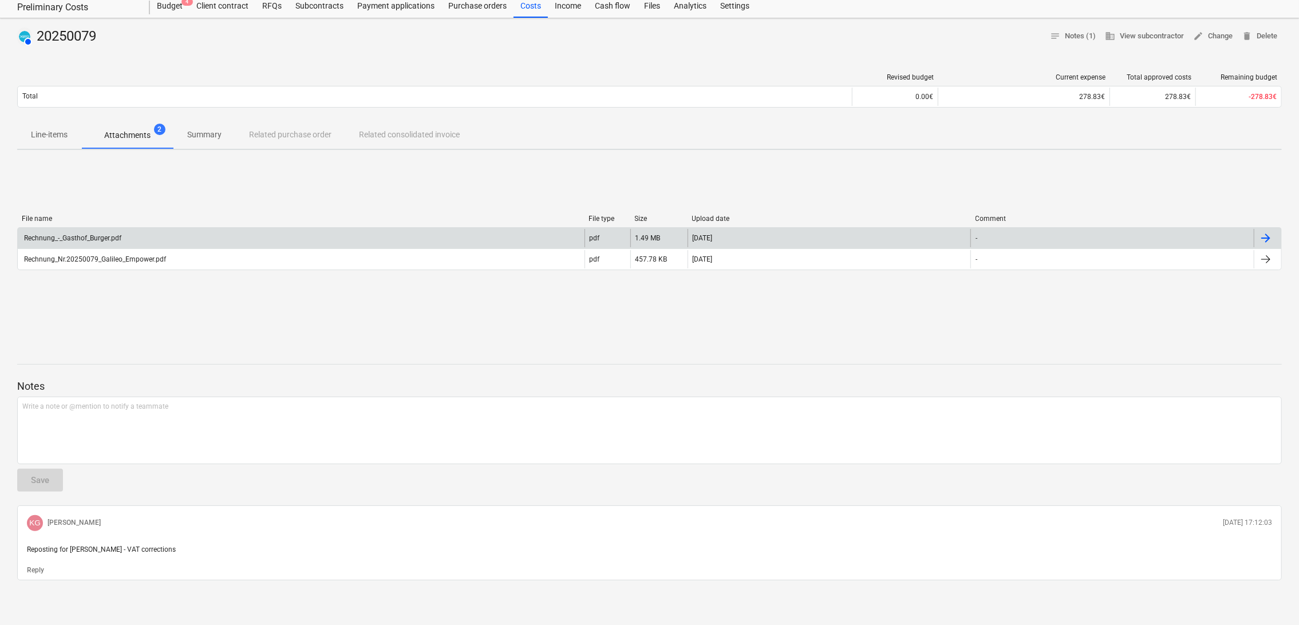
click at [165, 239] on div "Rechnung_-_Gasthof_Burger.pdf" at bounding box center [301, 238] width 567 height 18
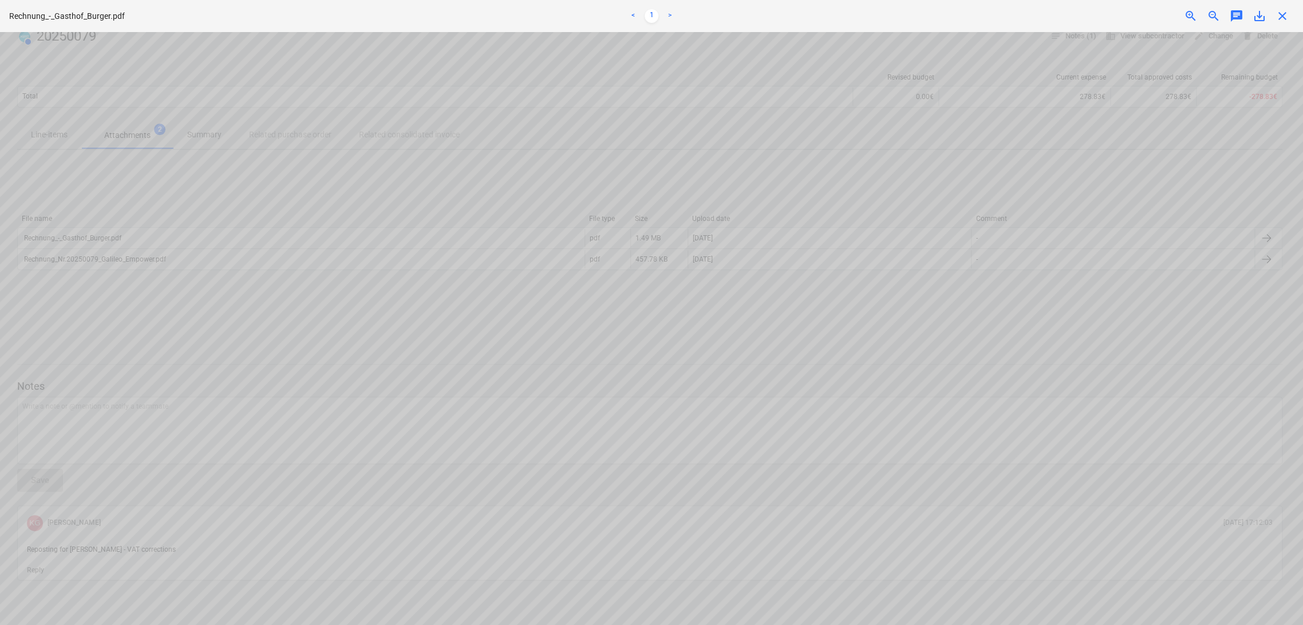
scroll to position [1119, 0]
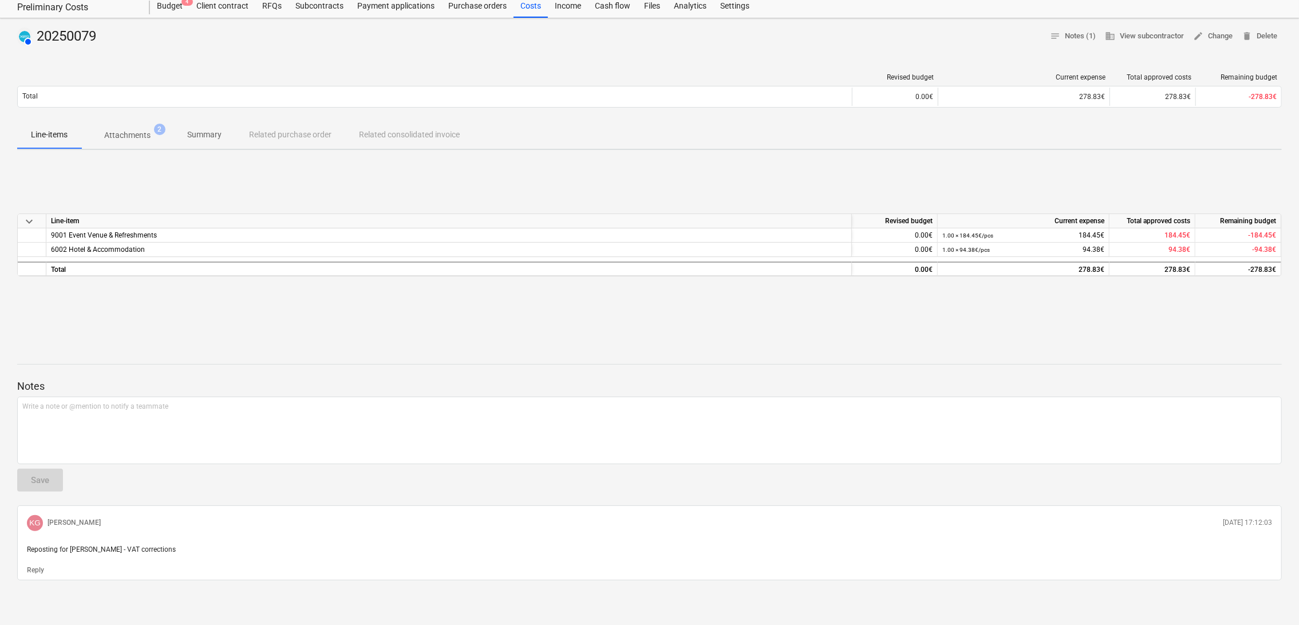
click at [130, 136] on p "Attachments" at bounding box center [127, 135] width 46 height 12
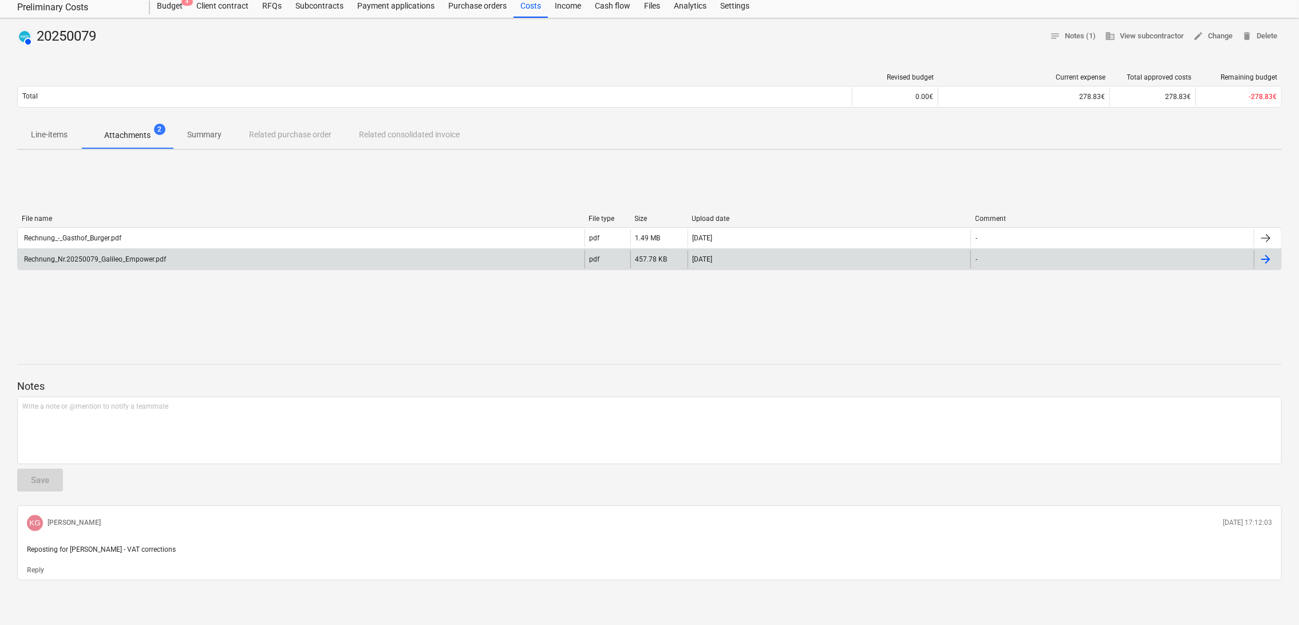
click at [133, 259] on div "Rechnung_Nr.20250079_Galileo_Empower.pdf" at bounding box center [94, 259] width 144 height 8
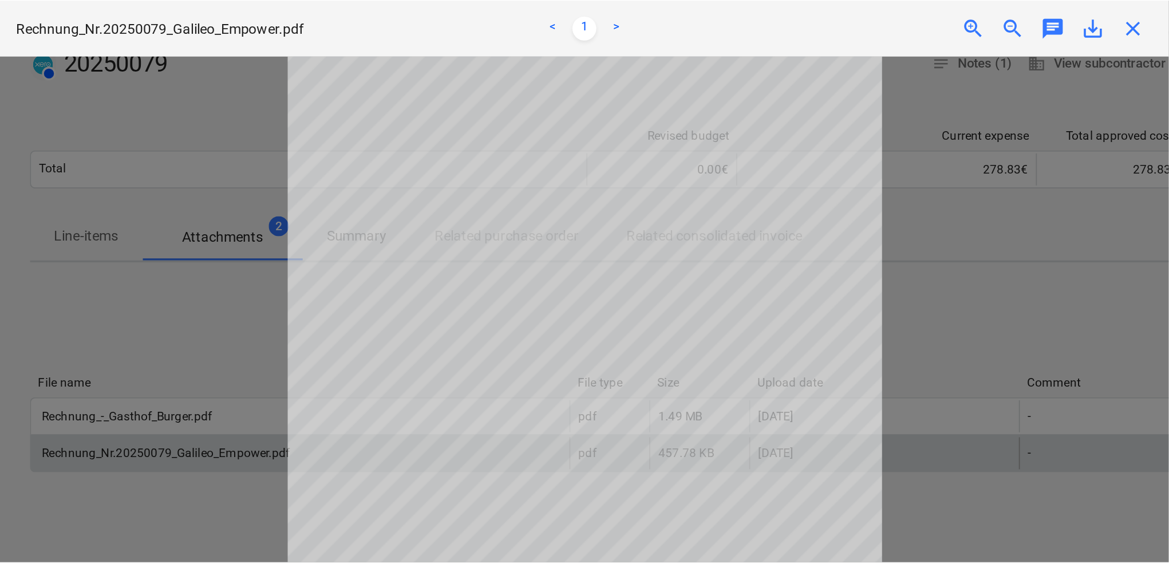
scroll to position [98, 0]
click at [558, 180] on div at bounding box center [335, 177] width 670 height 290
click at [652, 21] on span "close" at bounding box center [649, 16] width 14 height 14
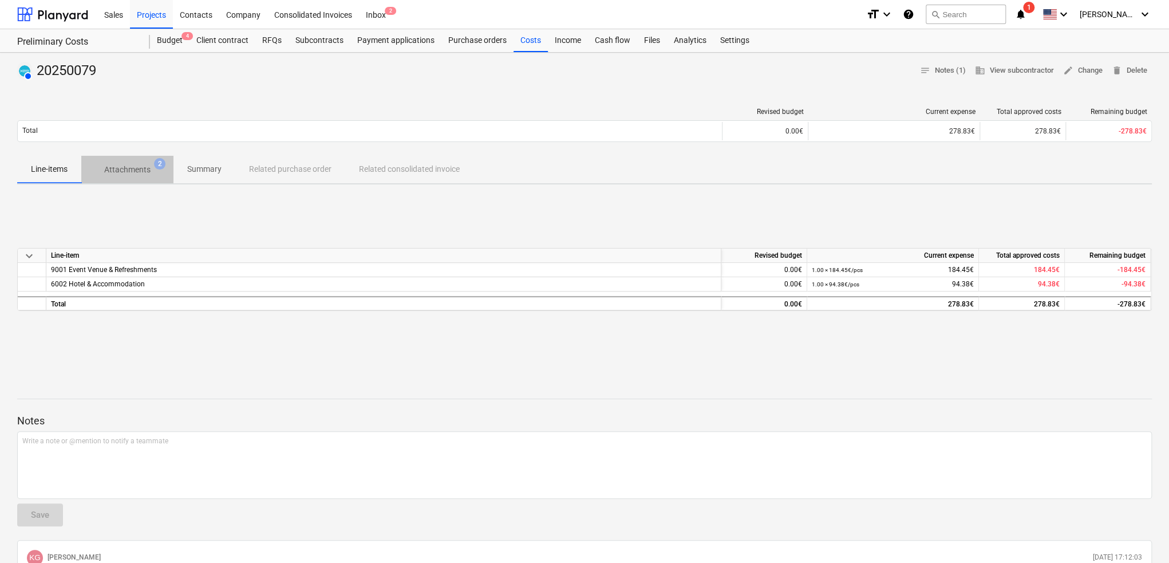
click at [144, 161] on span "Attachments 2" at bounding box center [127, 169] width 92 height 21
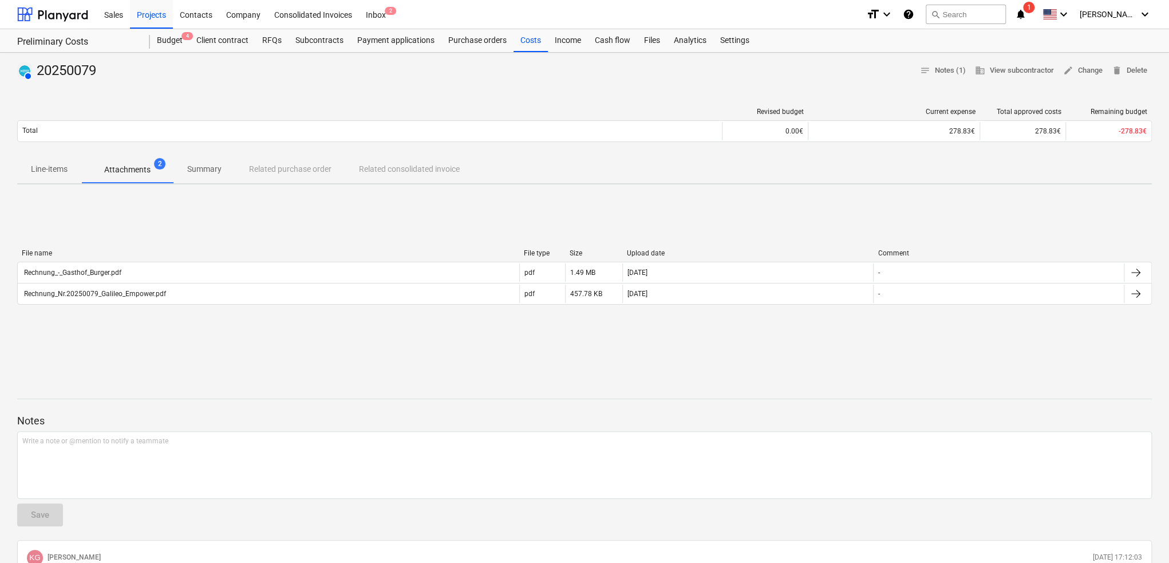
click at [49, 174] on p "Line-items" at bounding box center [49, 169] width 37 height 12
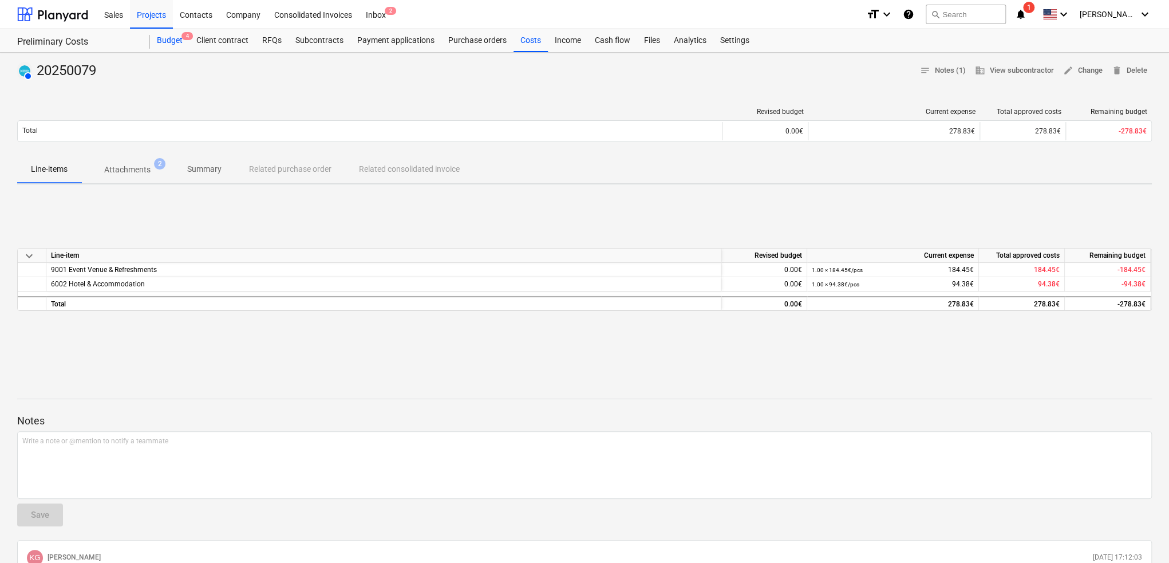
click at [188, 45] on div "Budget 4" at bounding box center [170, 40] width 40 height 23
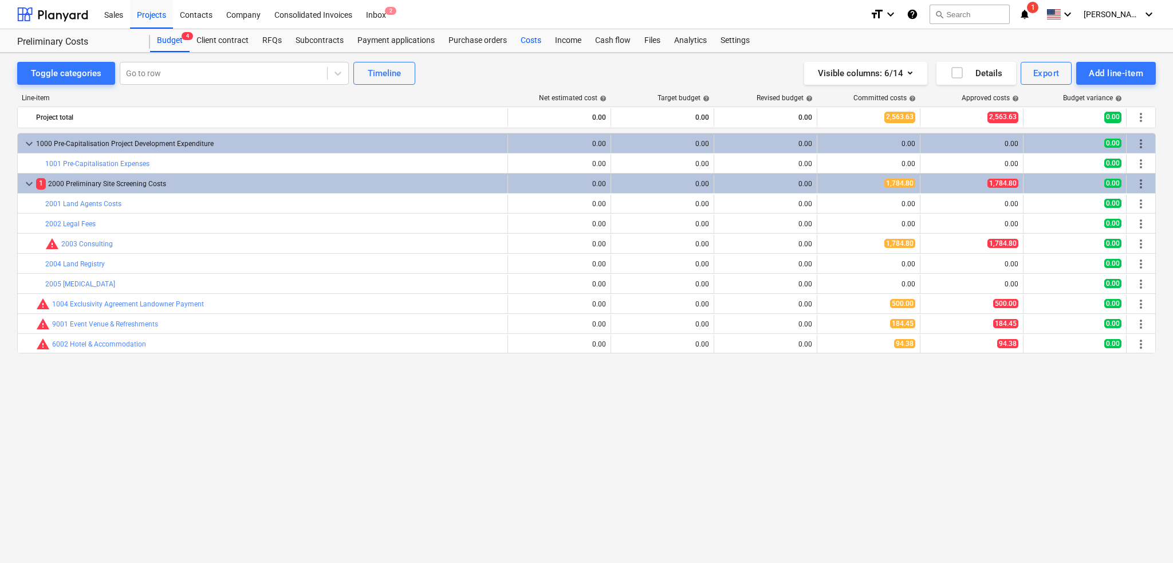
click at [527, 43] on div "Costs" at bounding box center [531, 40] width 34 height 23
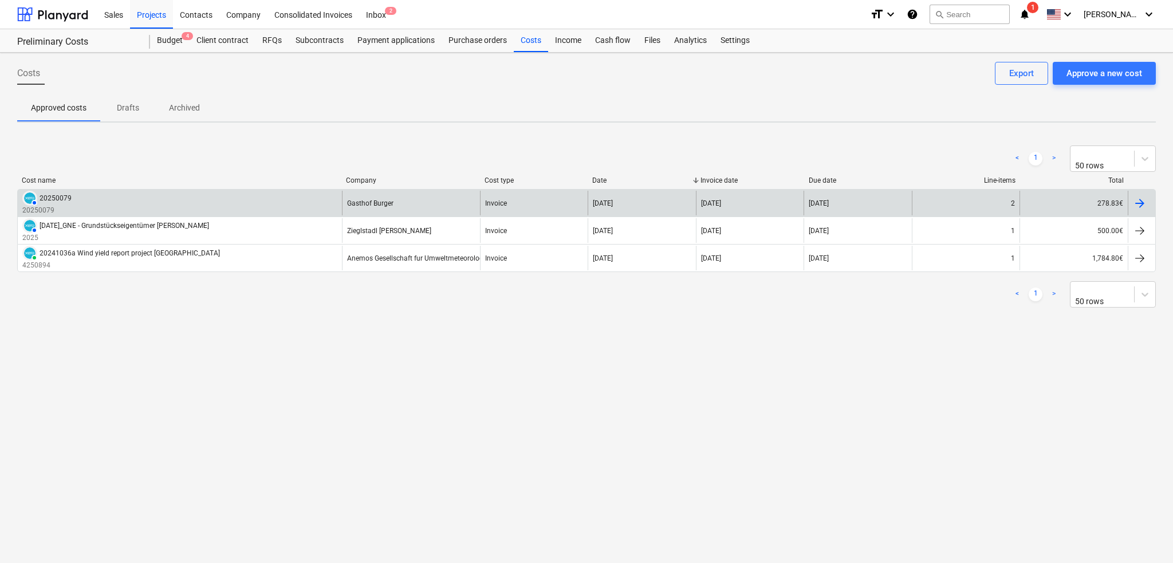
click at [240, 195] on div "AUTHORISED 20250079 20250079" at bounding box center [180, 203] width 324 height 25
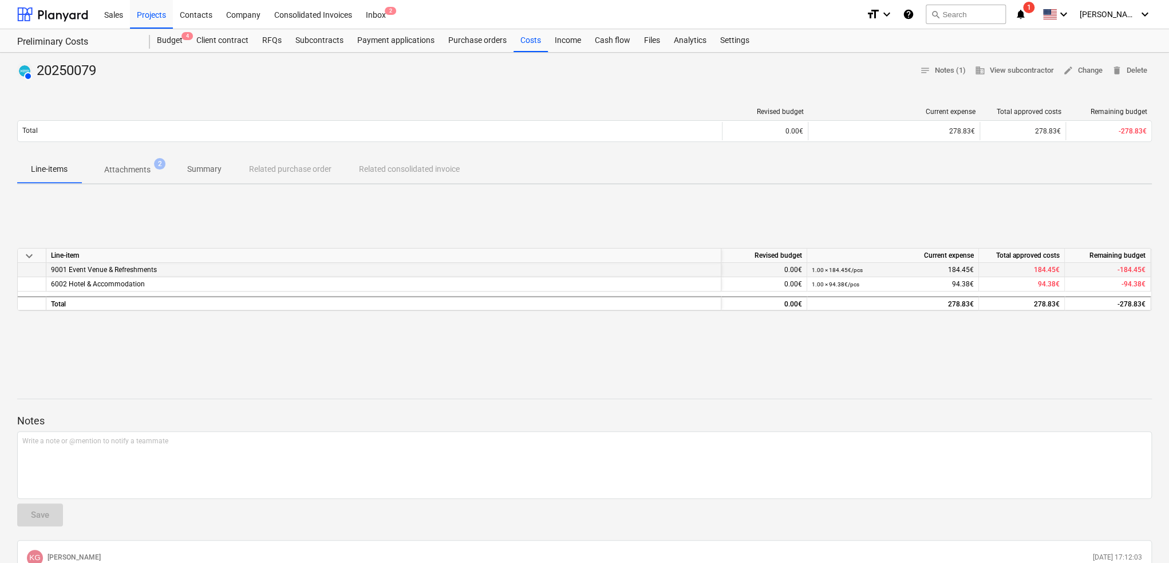
click at [102, 269] on span "9001 Event Venue & Refreshments" at bounding box center [104, 270] width 106 height 8
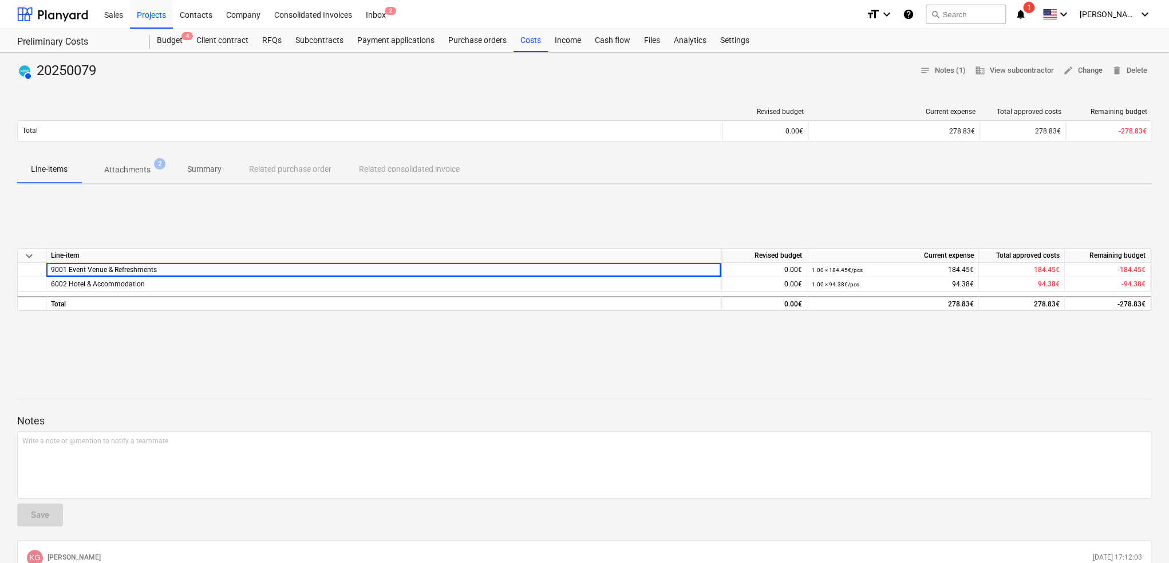
click at [144, 168] on p "Attachments" at bounding box center [127, 170] width 46 height 12
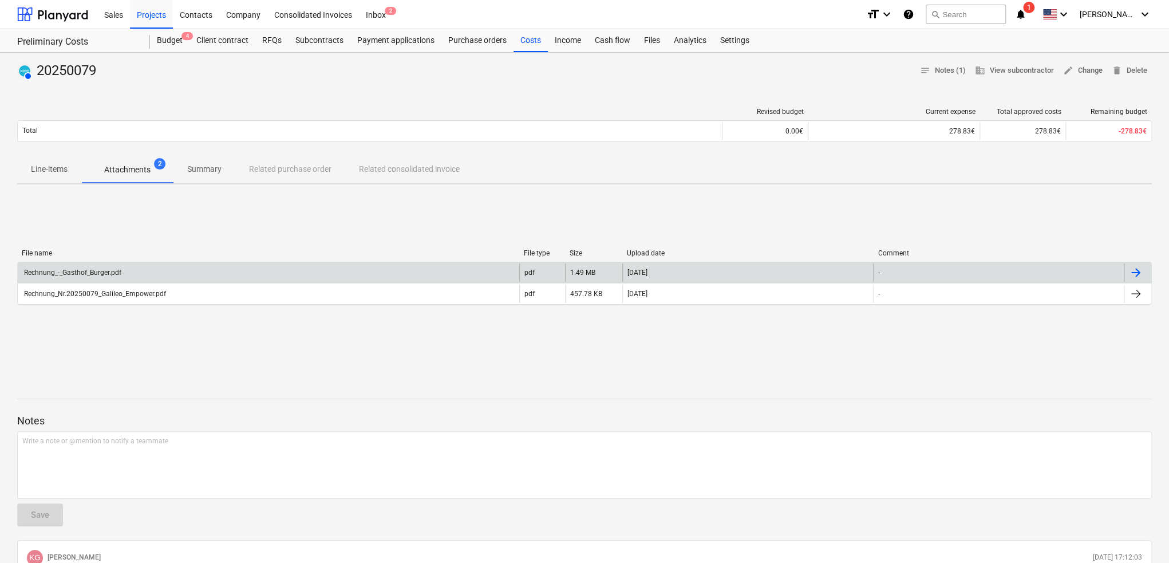
click at [137, 267] on div "Rechnung_-_Gasthof_Burger.pdf" at bounding box center [269, 272] width 502 height 18
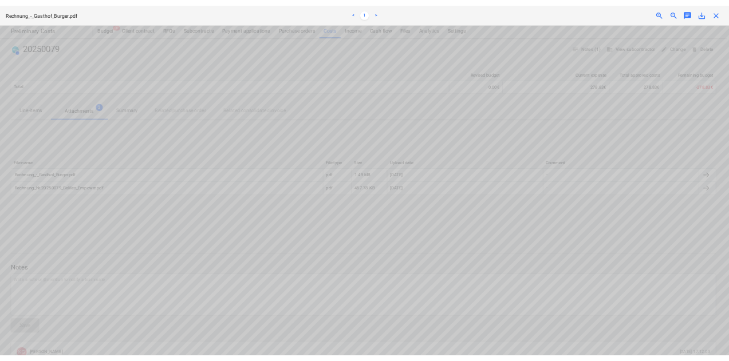
scroll to position [1088, 0]
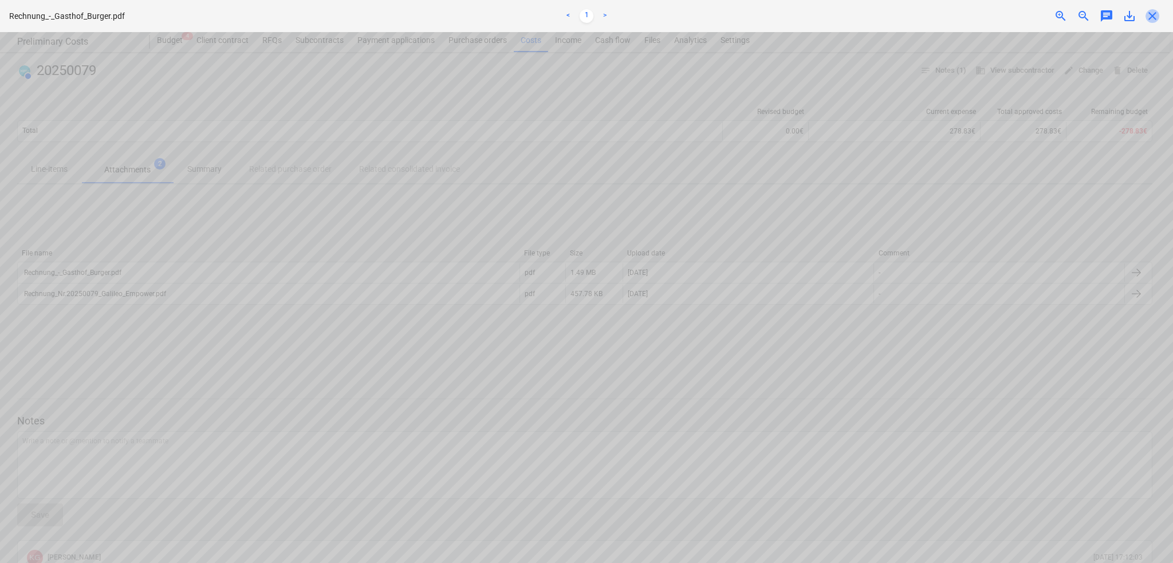
click at [1156, 13] on span "close" at bounding box center [1152, 16] width 14 height 14
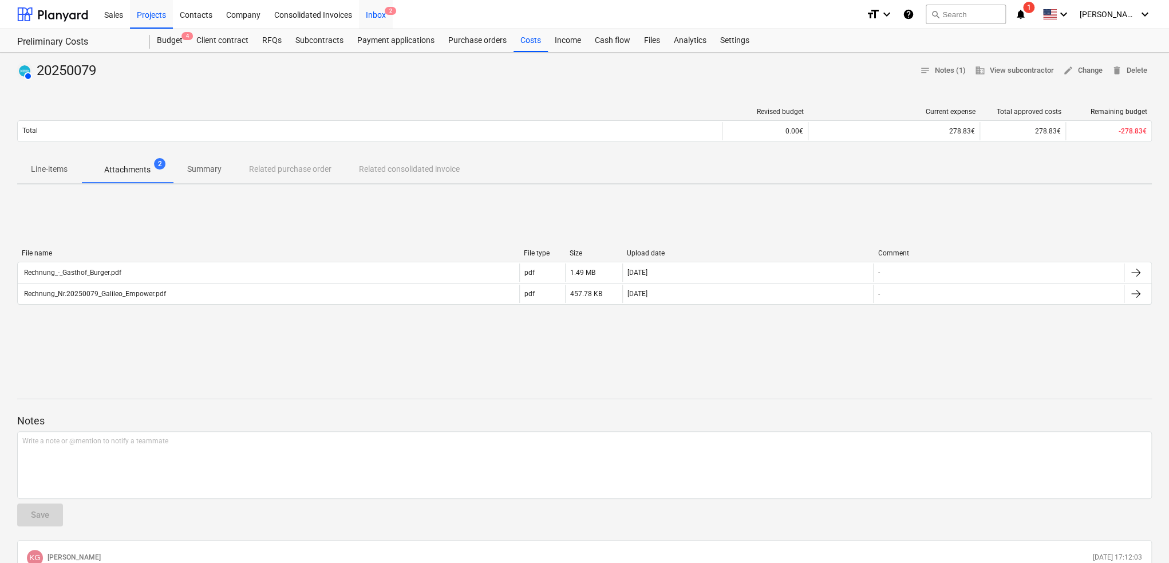
click at [391, 13] on span "2" at bounding box center [390, 11] width 11 height 8
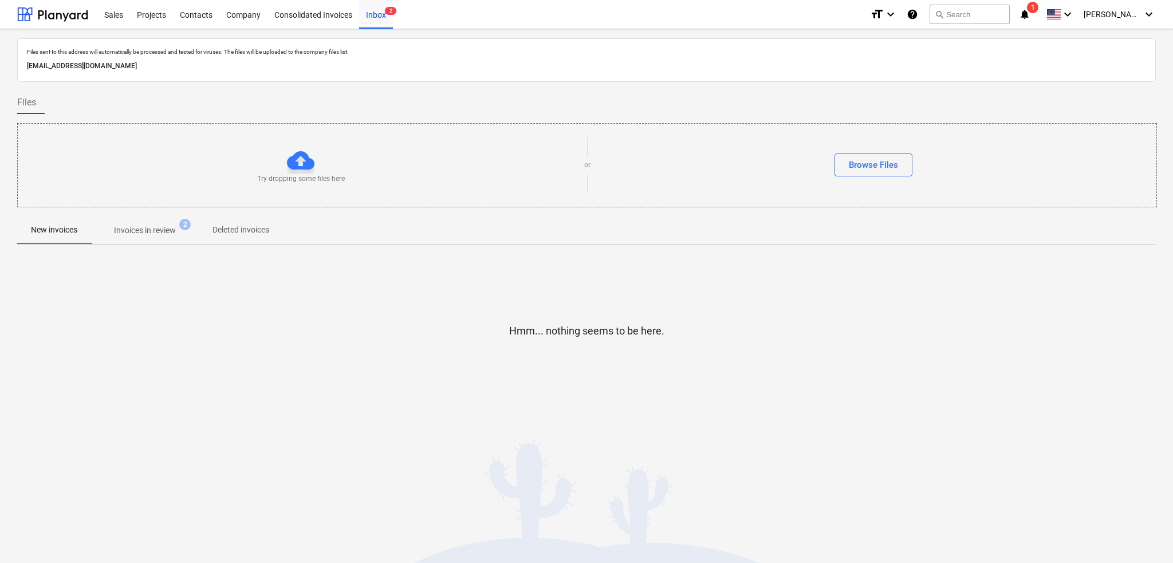
click at [149, 221] on span "Invoices in review 2" at bounding box center [145, 230] width 108 height 21
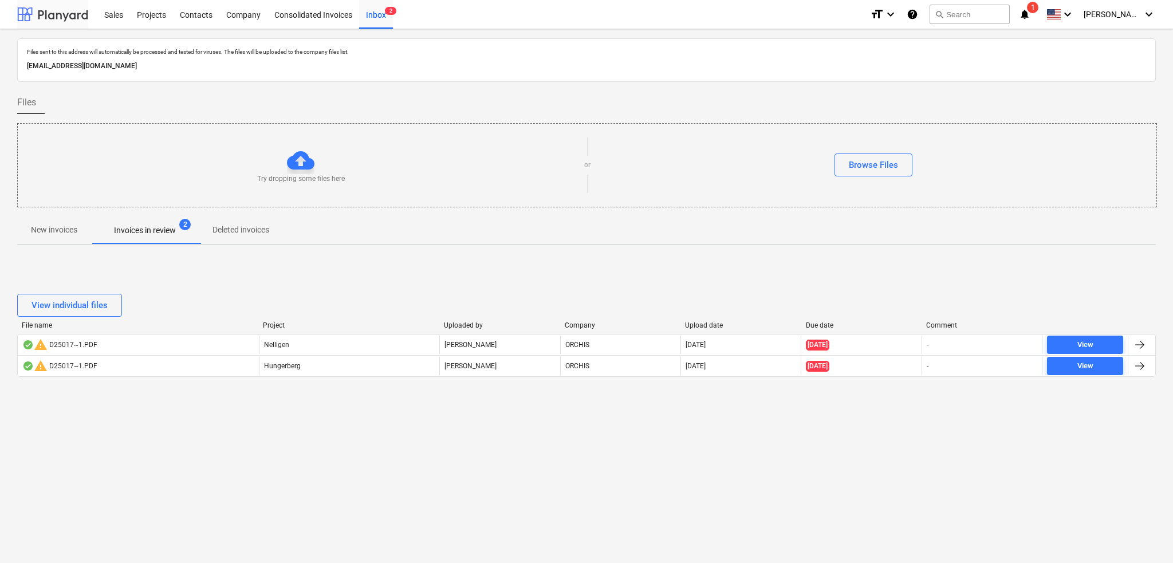
click at [84, 19] on div at bounding box center [52, 14] width 71 height 29
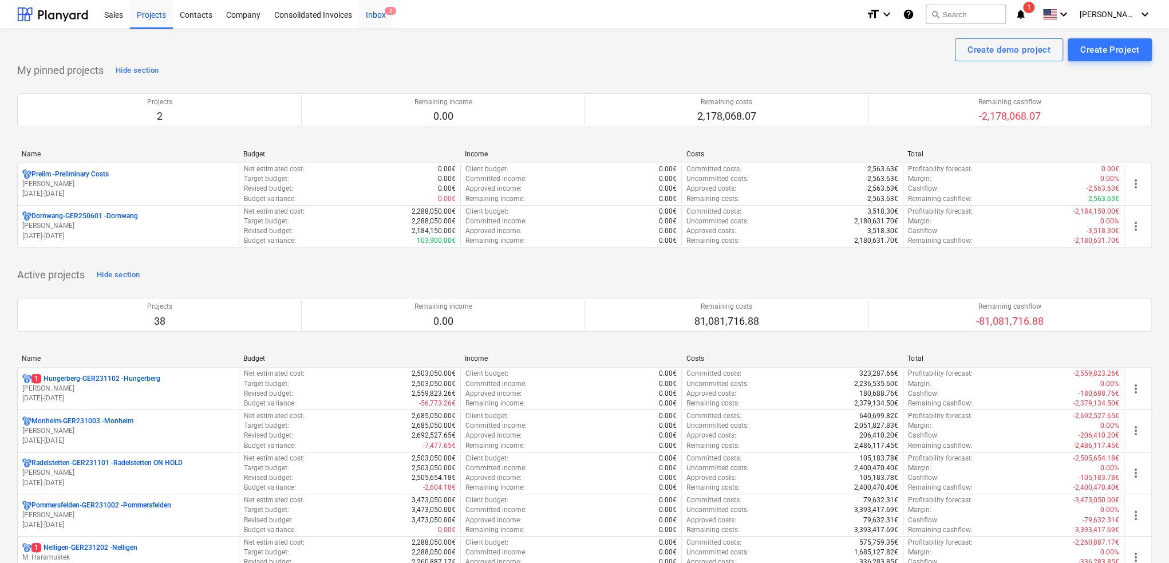
click at [360, 22] on div "Inbox 2" at bounding box center [376, 13] width 34 height 29
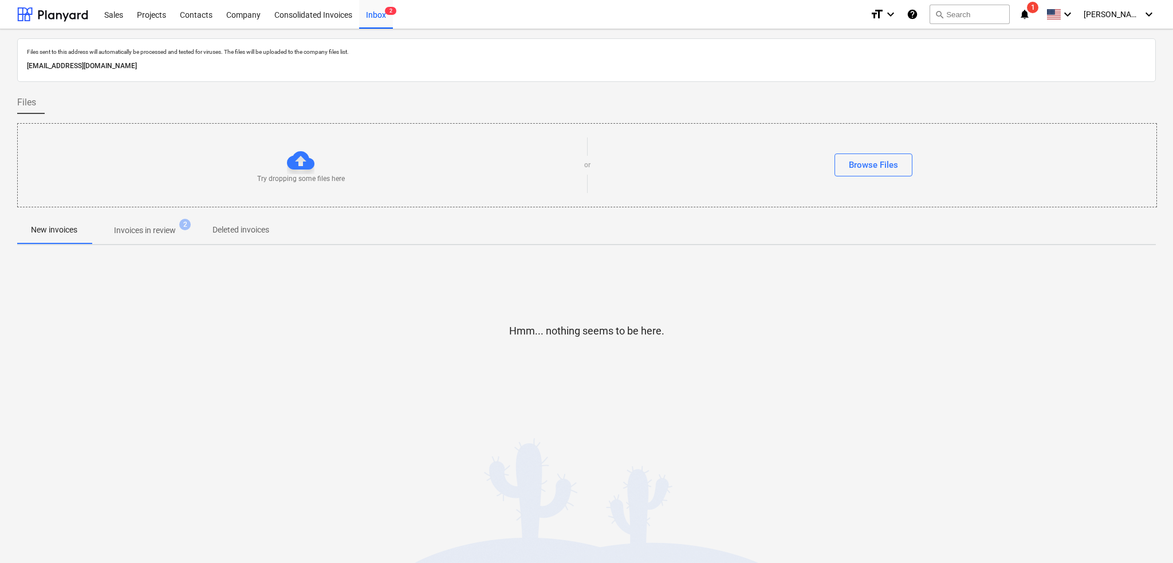
click at [133, 229] on p "Invoices in review" at bounding box center [145, 230] width 62 height 12
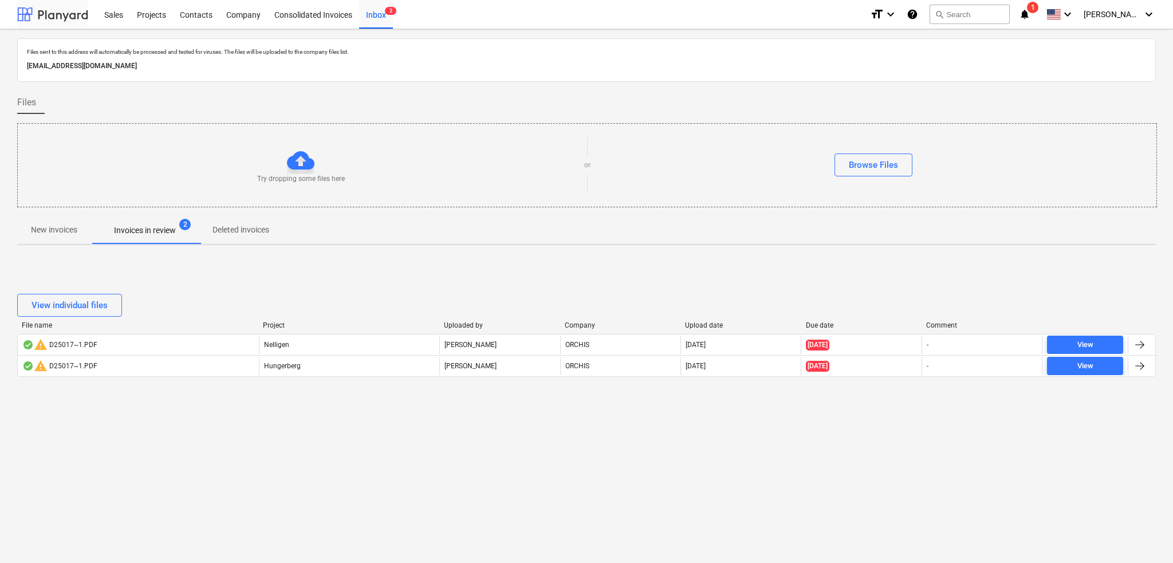
click at [71, 11] on div at bounding box center [52, 14] width 71 height 29
